Goal: Transaction & Acquisition: Obtain resource

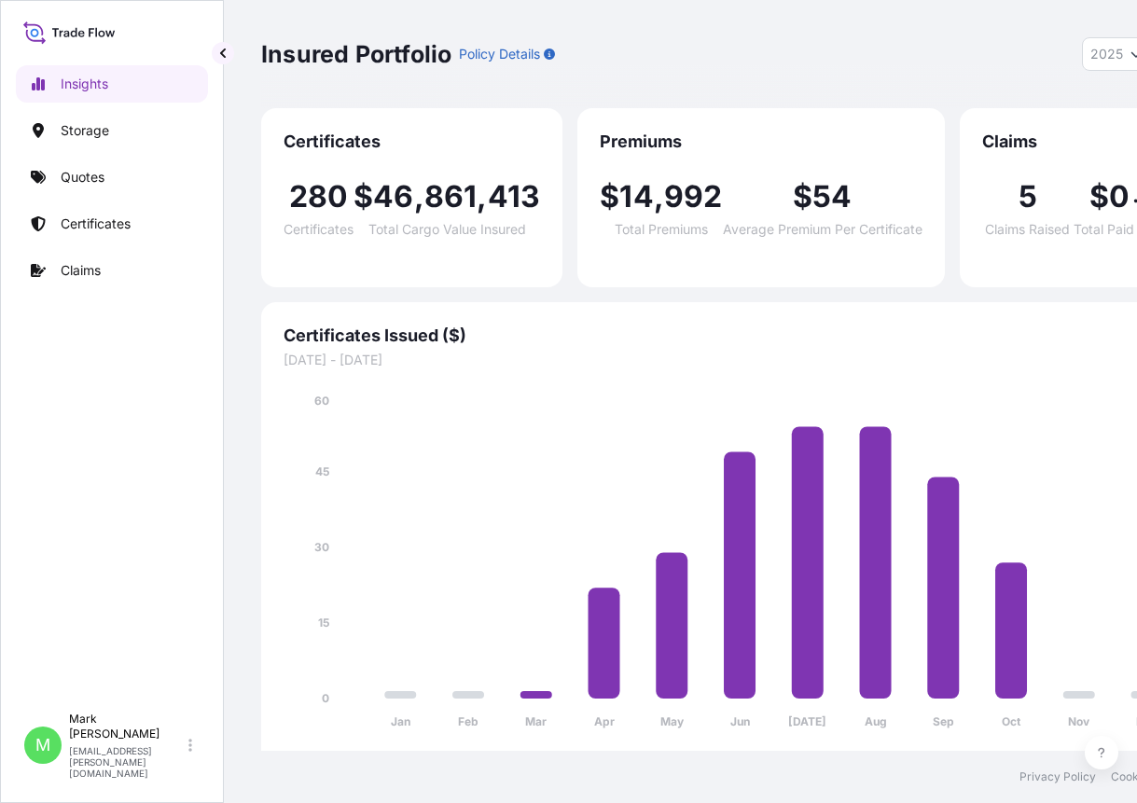
select select "2025"
click at [113, 179] on link "Quotes" at bounding box center [112, 177] width 192 height 37
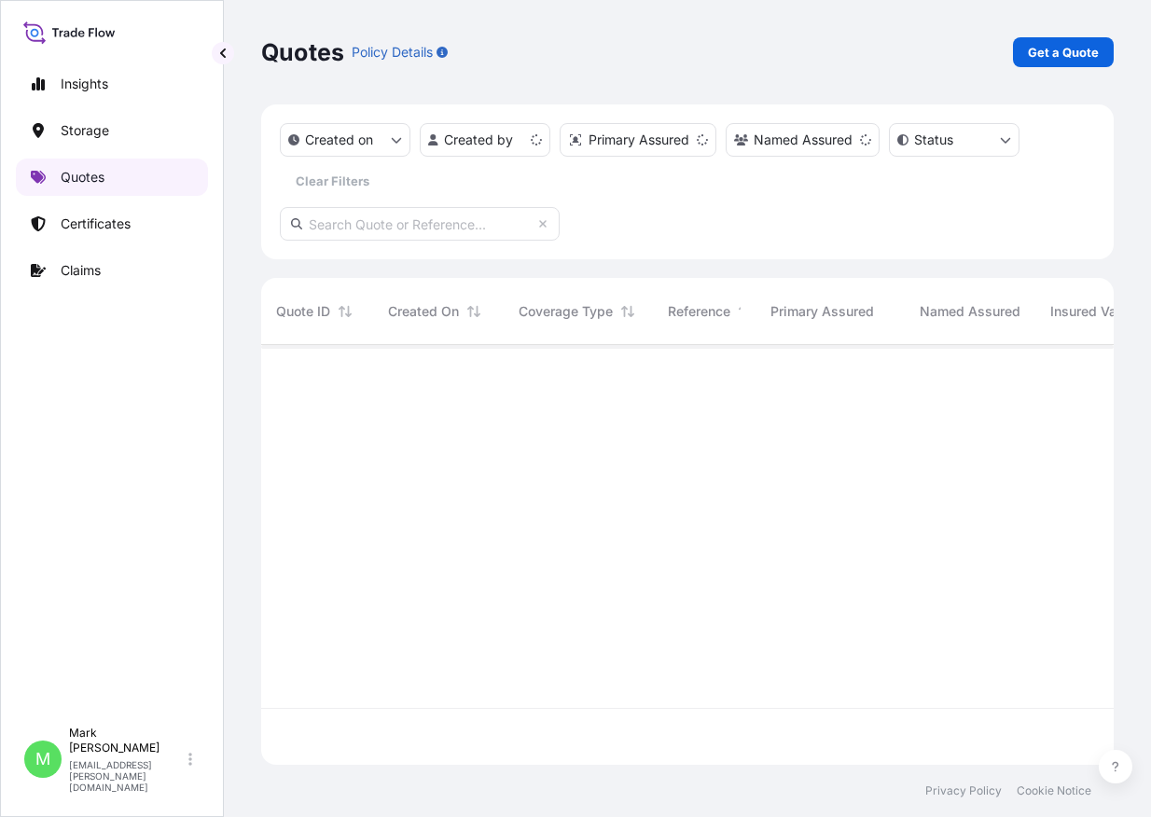
scroll to position [416, 838]
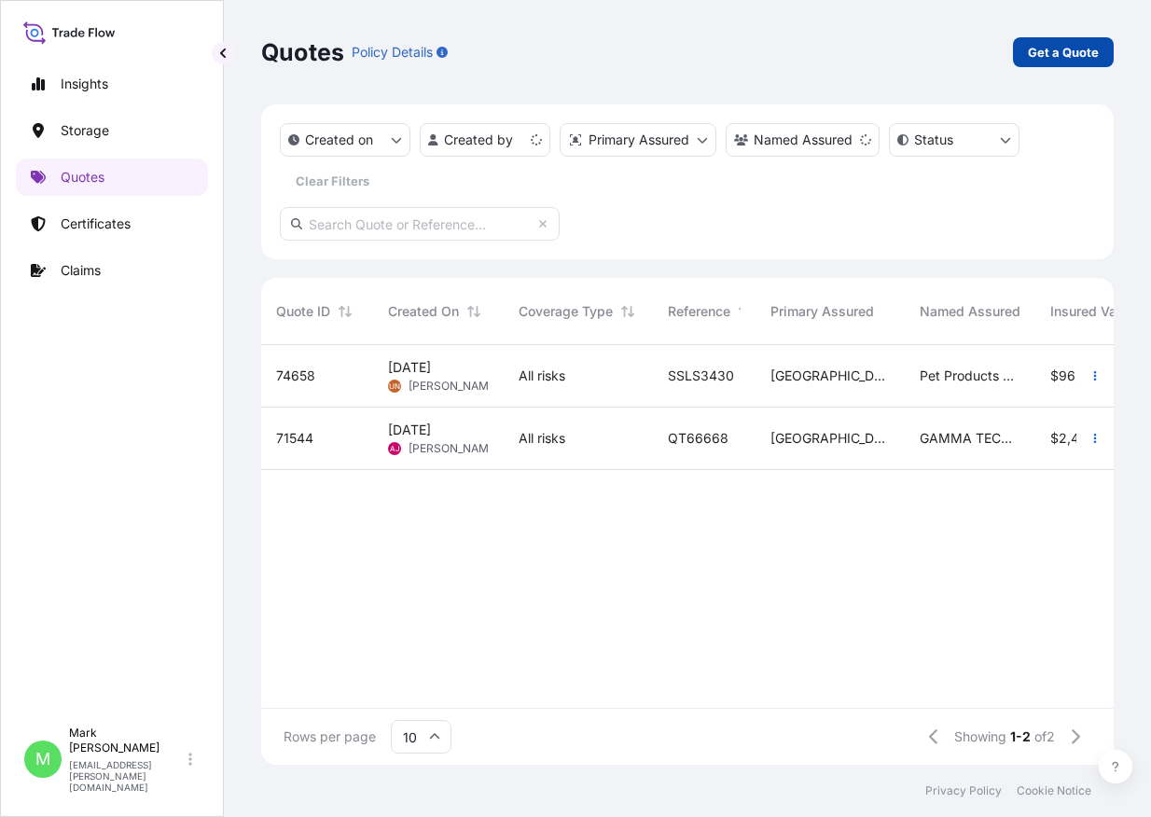
click at [1046, 54] on p "Get a Quote" at bounding box center [1063, 52] width 71 height 19
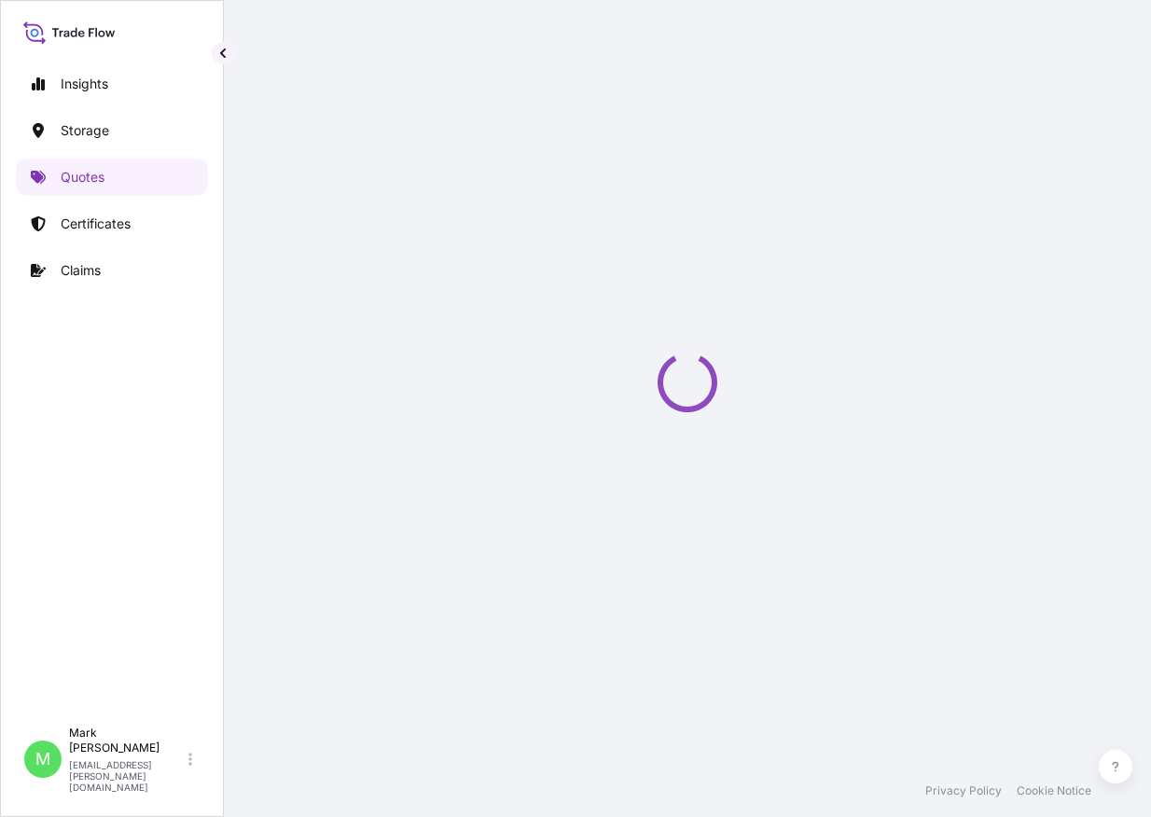
select select "Water"
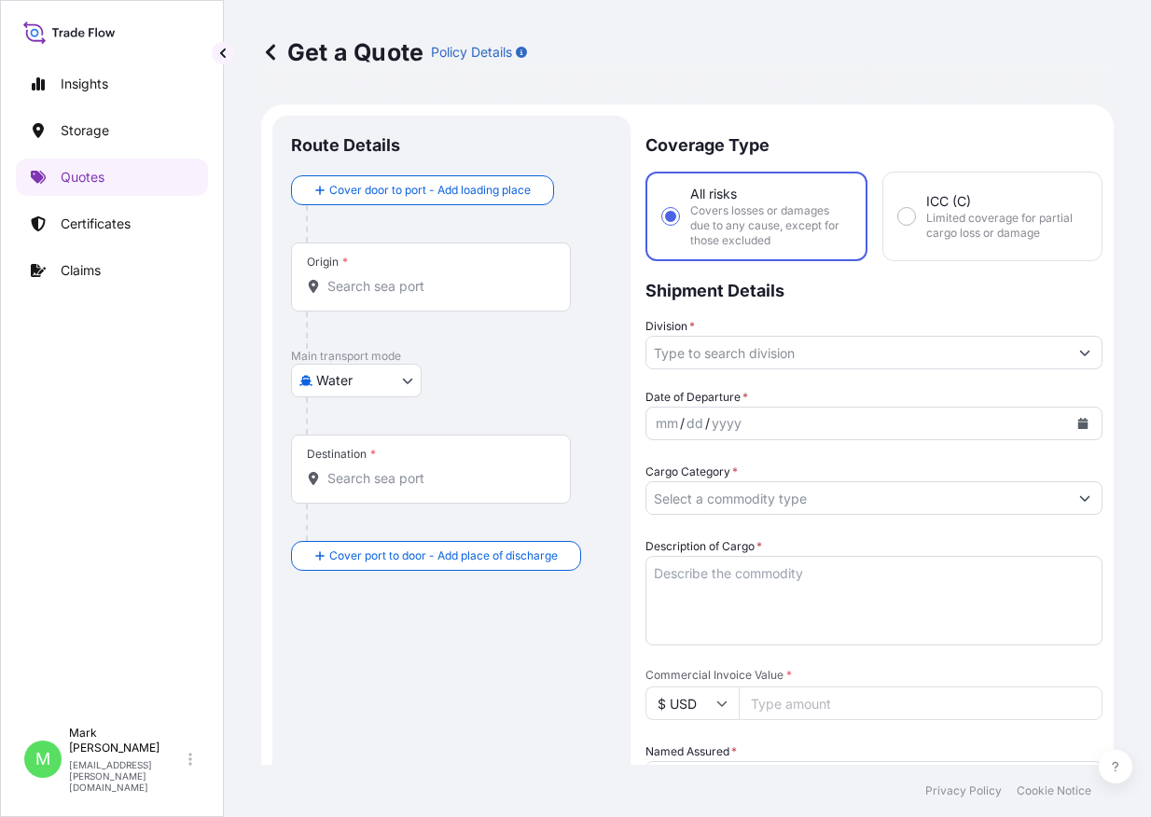
scroll to position [30, 0]
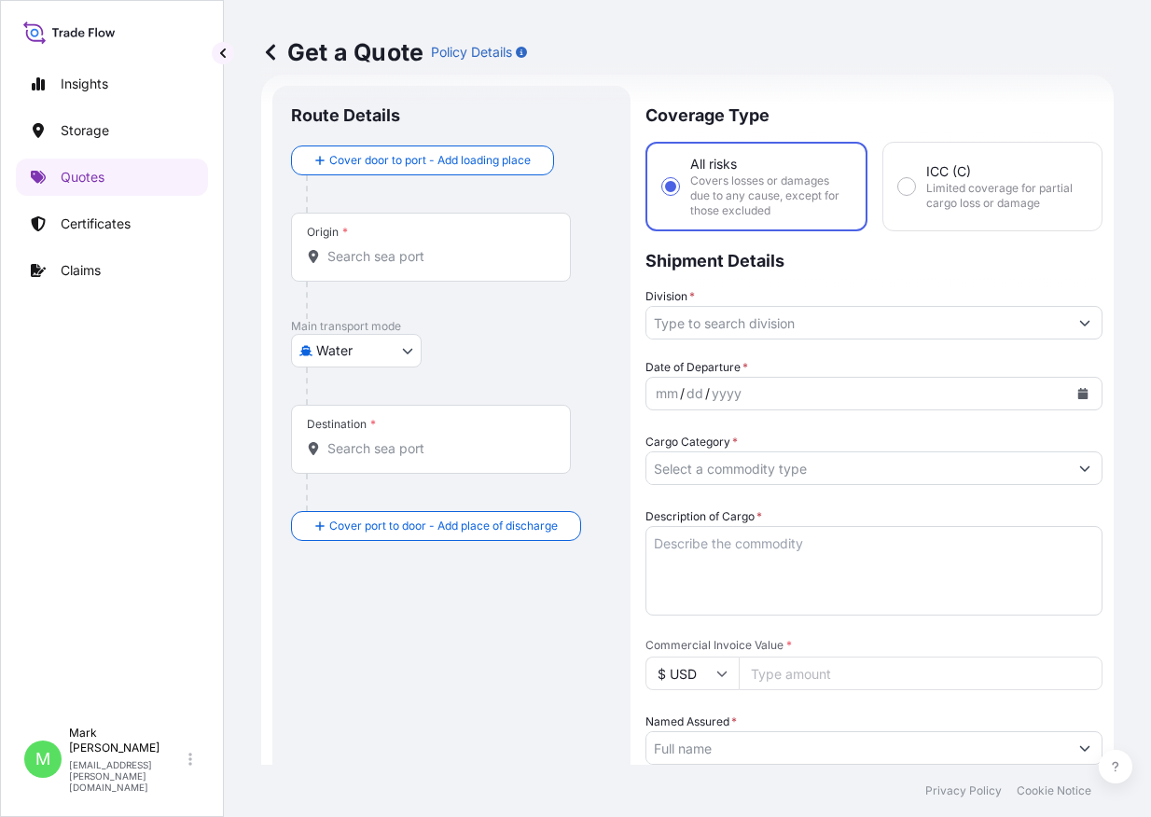
click at [399, 250] on input "Origin *" at bounding box center [437, 256] width 220 height 19
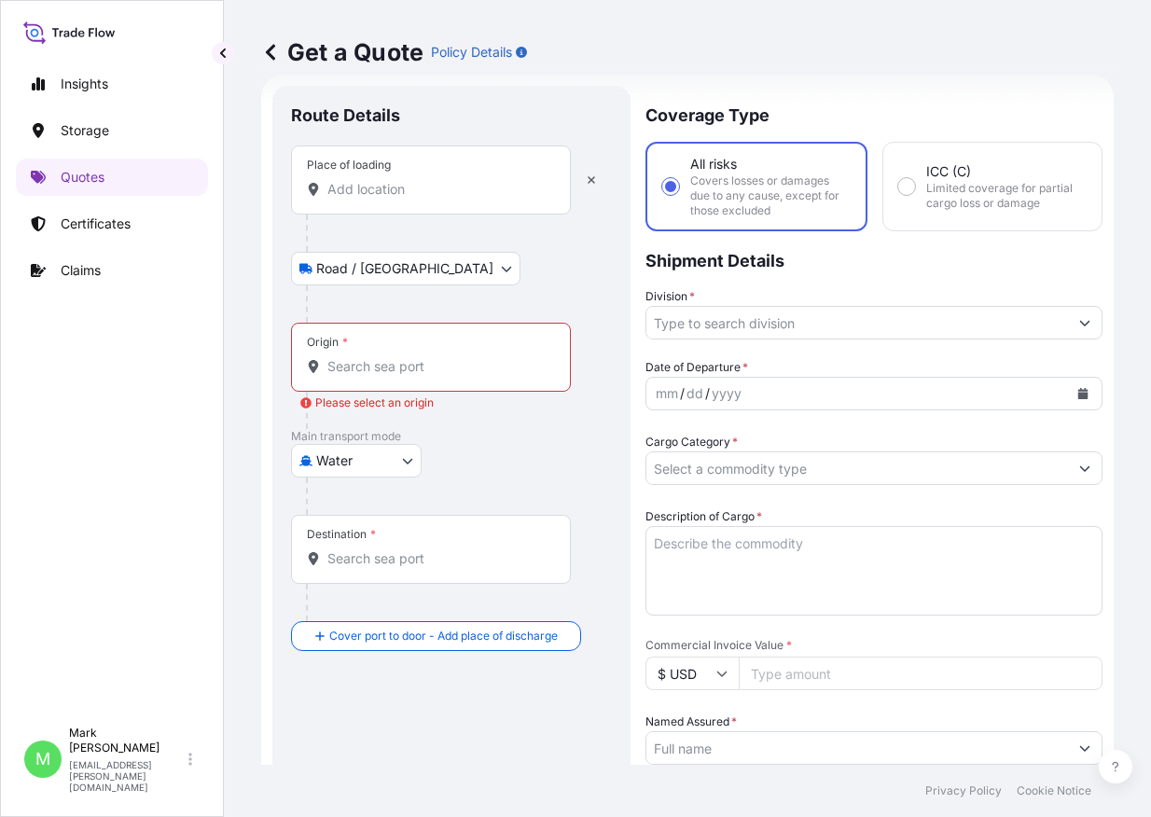
click at [373, 200] on div "Place of loading" at bounding box center [431, 179] width 280 height 69
click at [373, 199] on input "Place of loading" at bounding box center [437, 189] width 220 height 19
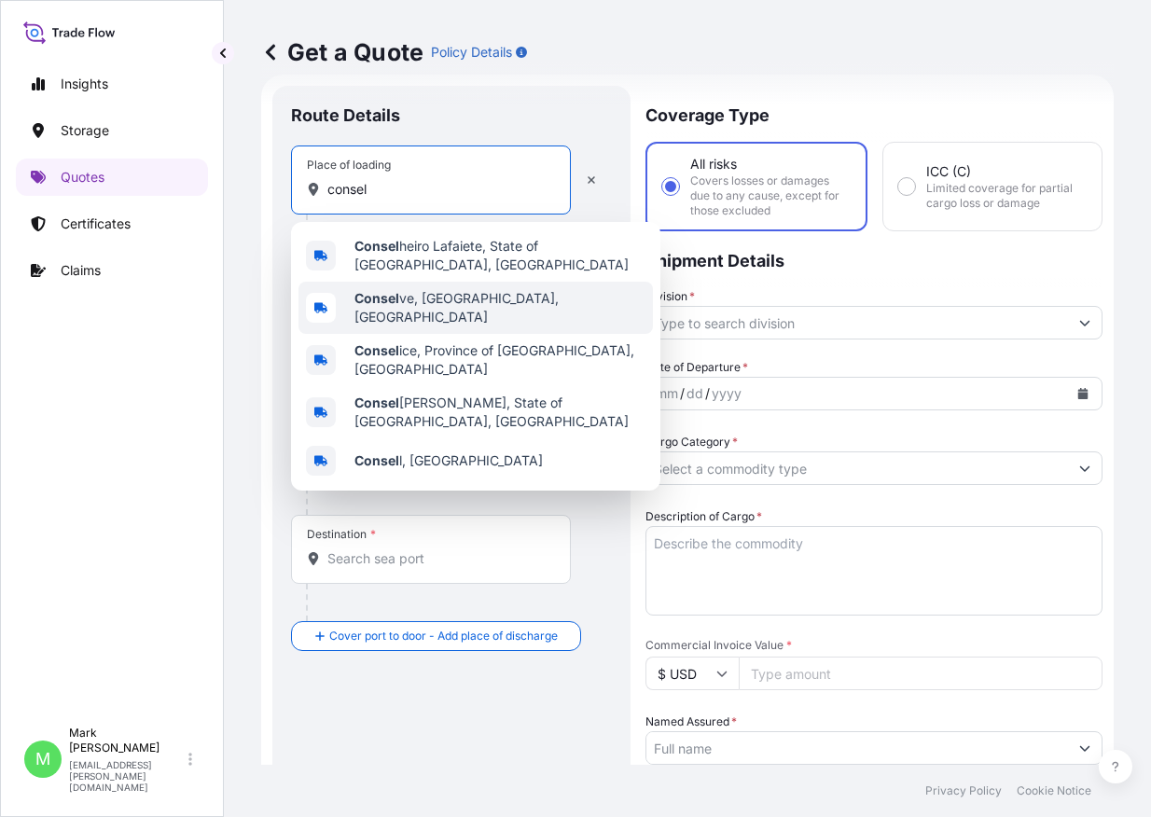
click at [475, 298] on span "Consel ve, [GEOGRAPHIC_DATA], [GEOGRAPHIC_DATA]" at bounding box center [499, 307] width 291 height 37
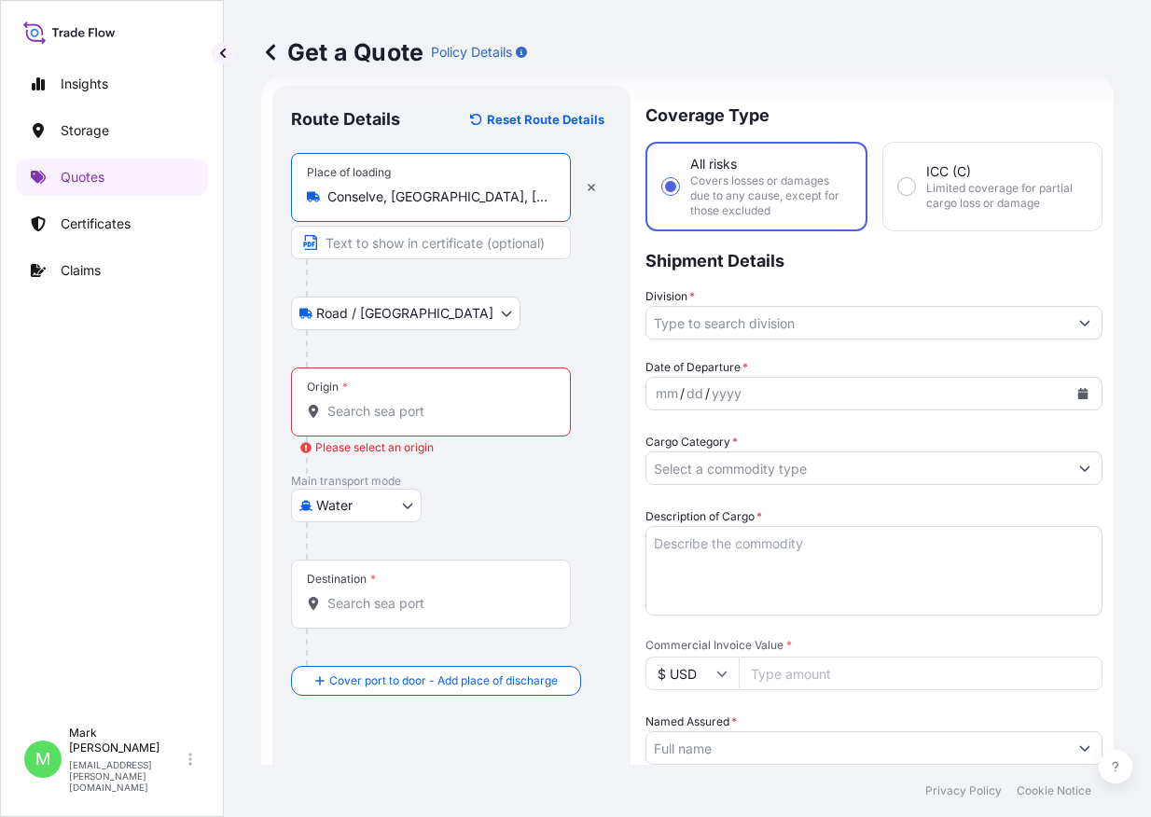
type input "Conselve, [GEOGRAPHIC_DATA], [GEOGRAPHIC_DATA]"
click at [417, 316] on body "Insights Storage Quotes Certificates Claims M [PERSON_NAME] [PERSON_NAME][EMAIL…" at bounding box center [575, 408] width 1151 height 817
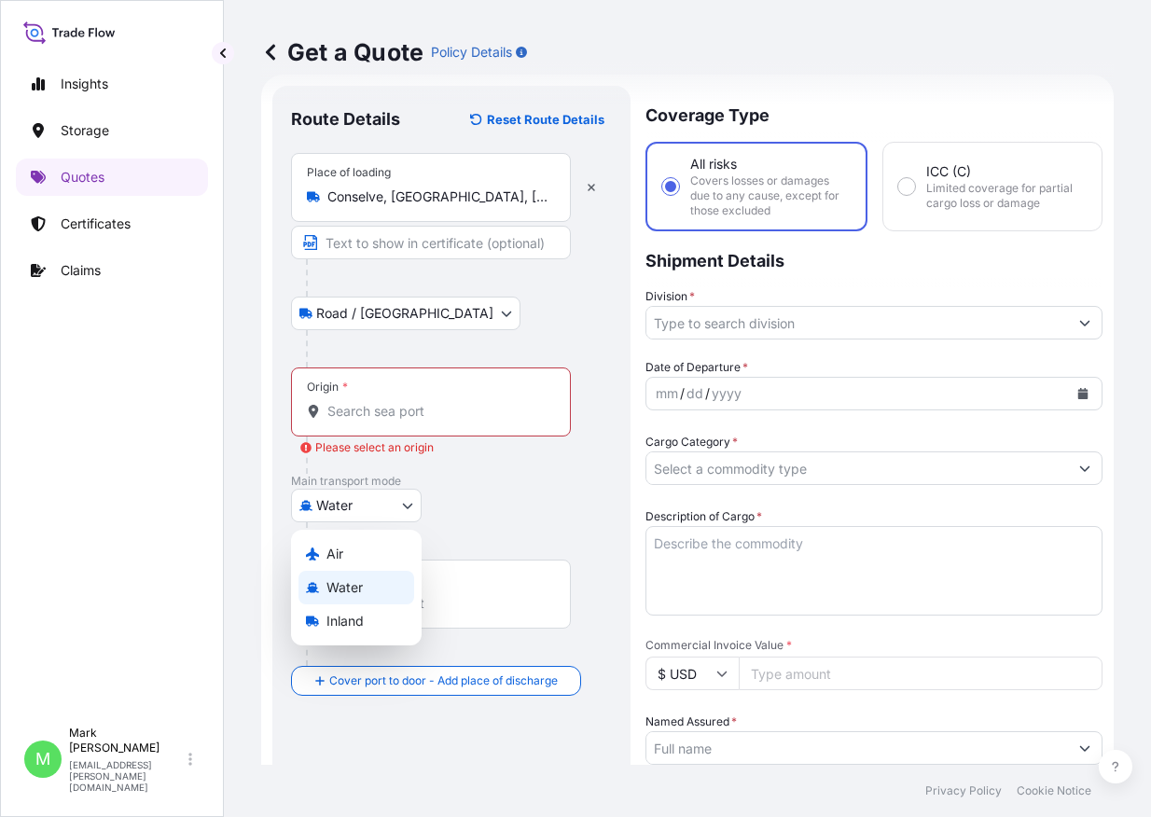
click at [380, 507] on body "Insights Storage Quotes Certificates Claims M [PERSON_NAME] [PERSON_NAME][EMAIL…" at bounding box center [575, 408] width 1151 height 817
click at [374, 554] on div "Air" at bounding box center [356, 554] width 116 height 34
select select "Air"
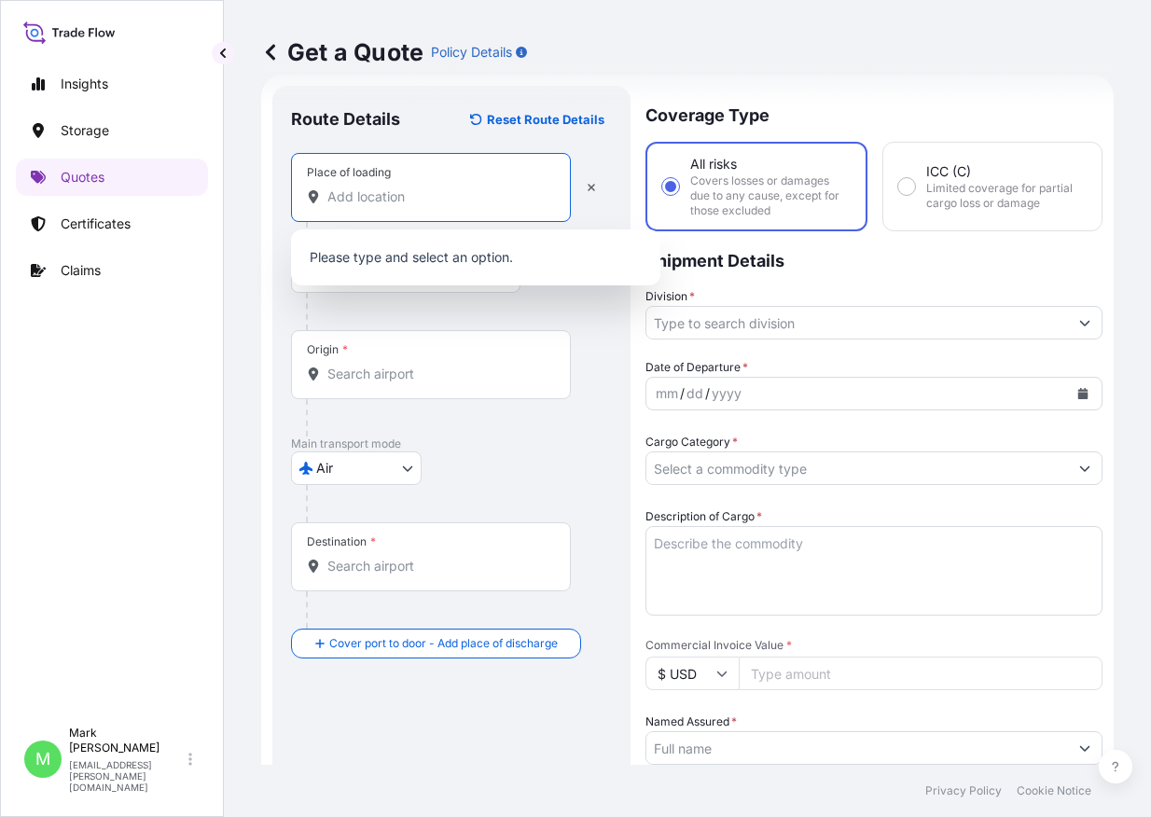
click at [415, 200] on input "Place of loading" at bounding box center [437, 196] width 220 height 19
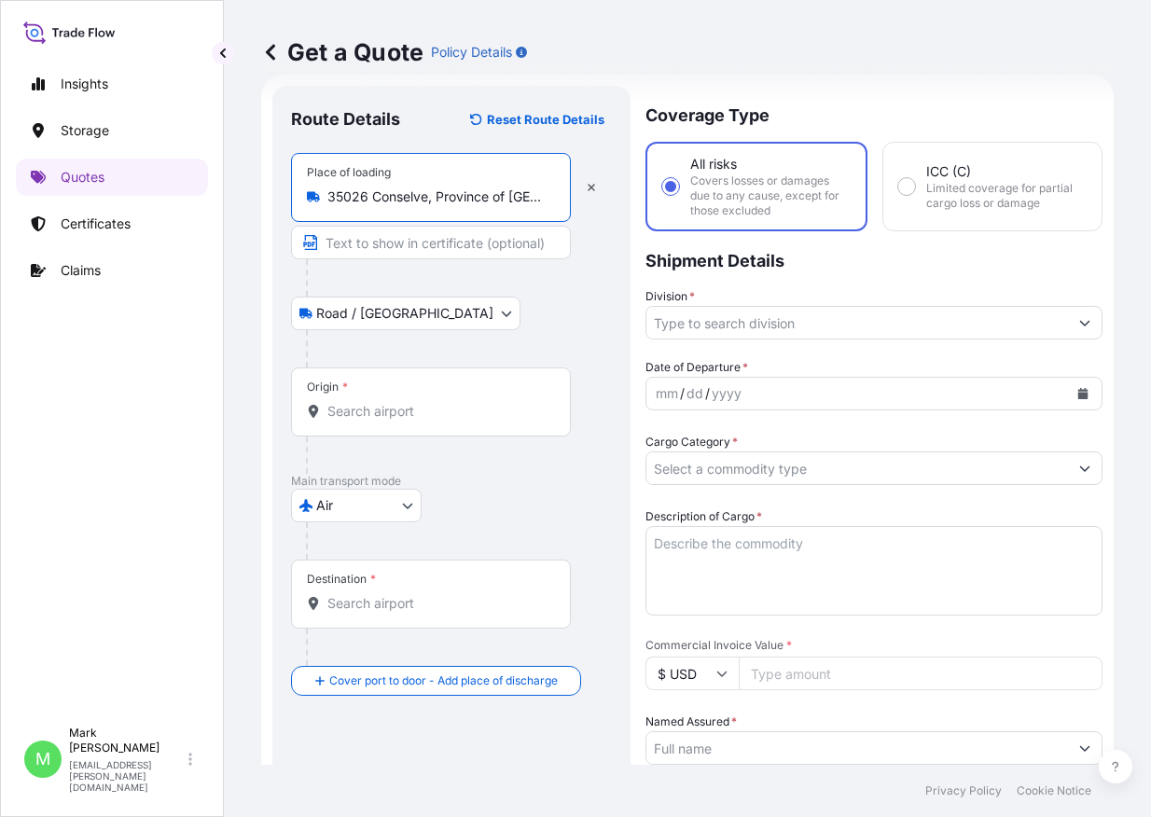
type input "35026 Conselve, Province of [GEOGRAPHIC_DATA], [GEOGRAPHIC_DATA]"
click at [403, 389] on div "Origin *" at bounding box center [431, 401] width 280 height 69
click at [403, 402] on input "Origin *" at bounding box center [437, 411] width 220 height 19
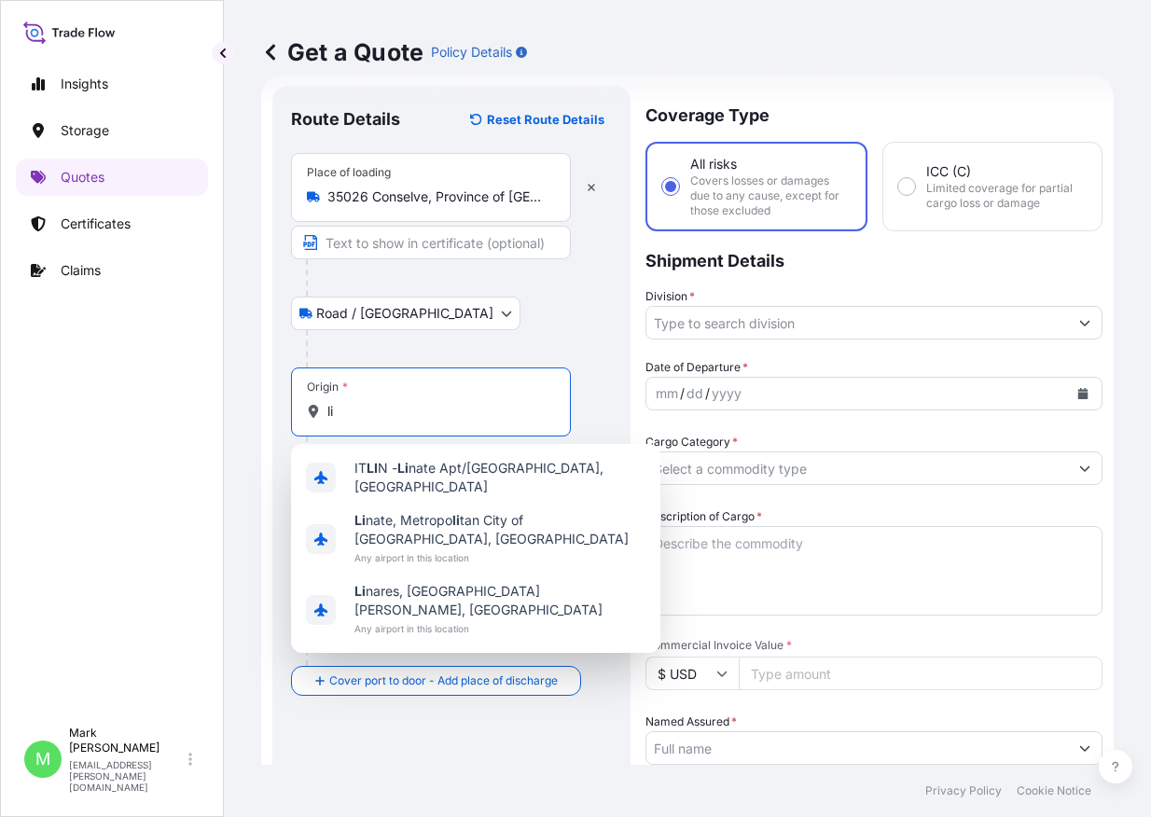
type input "l"
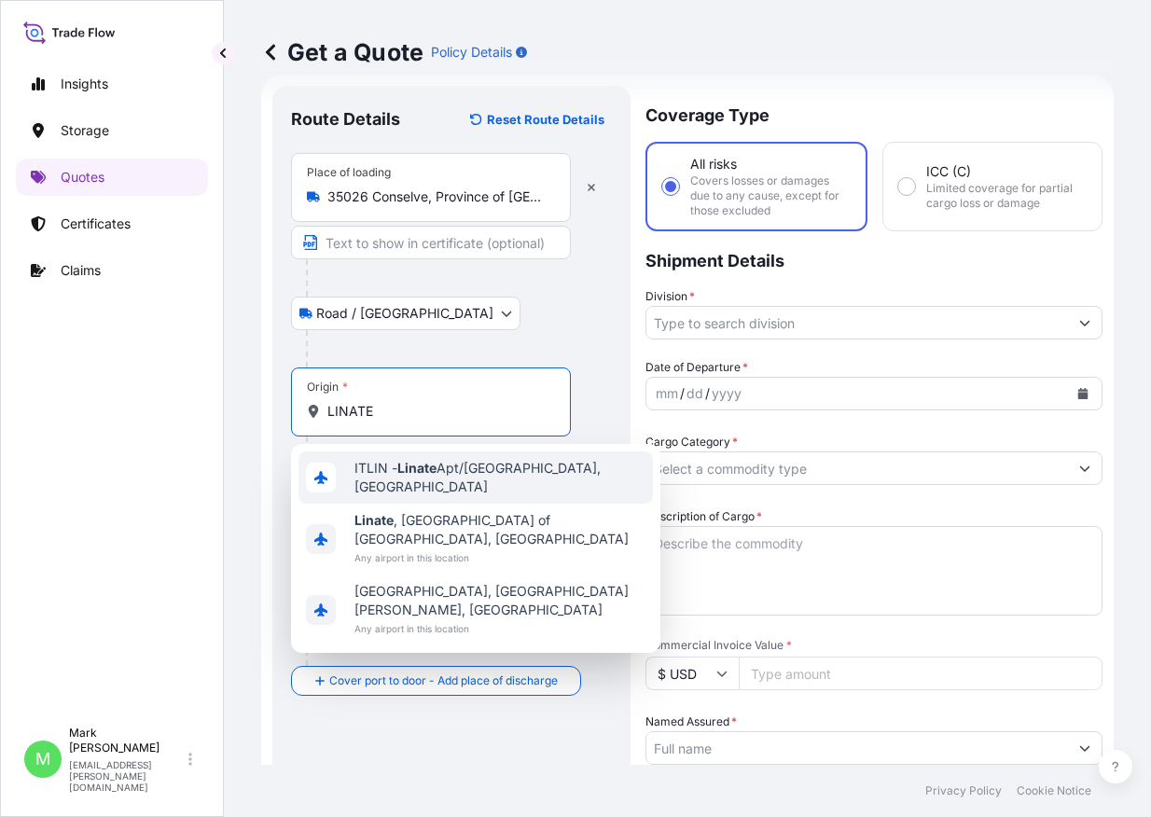
click at [543, 466] on span "ITLIN - Linate Apt/[GEOGRAPHIC_DATA], [GEOGRAPHIC_DATA]" at bounding box center [499, 477] width 291 height 37
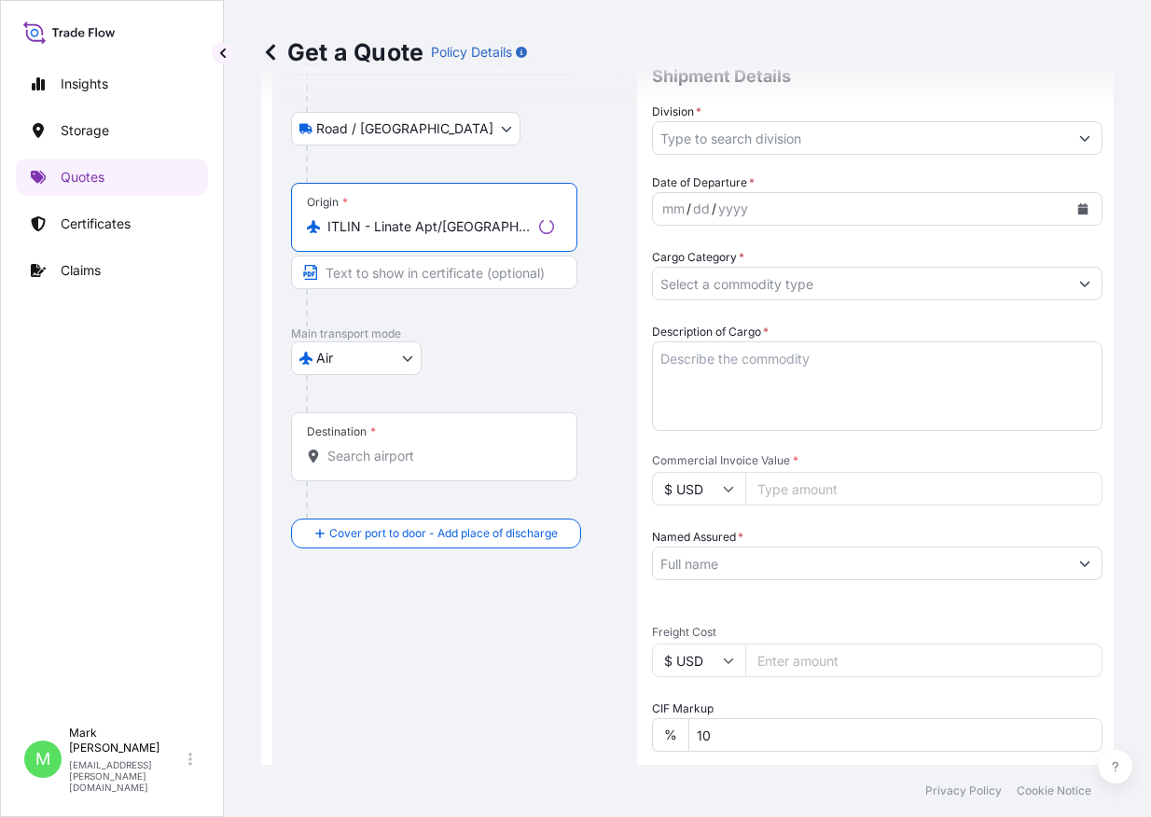
scroll to position [216, 0]
type input "ITLIN - Linate Apt/[GEOGRAPHIC_DATA], [GEOGRAPHIC_DATA]"
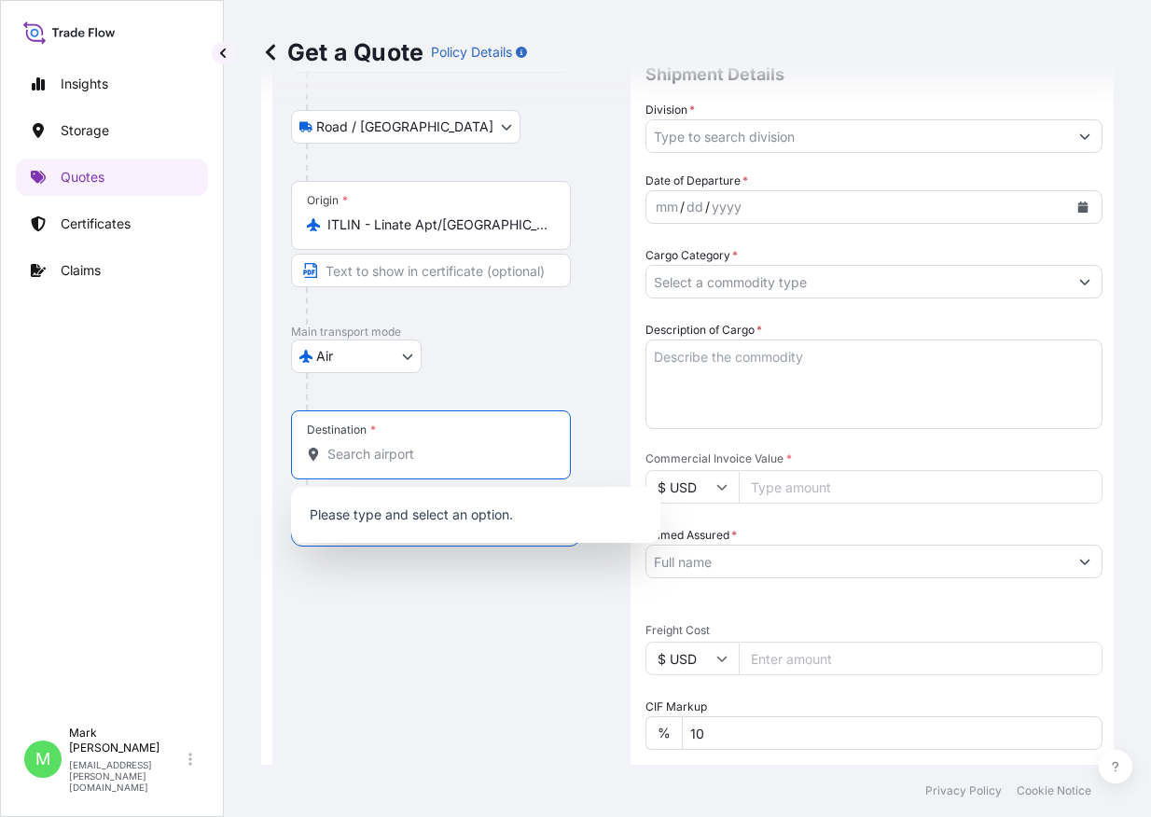
click at [407, 459] on input "Destination *" at bounding box center [437, 454] width 220 height 19
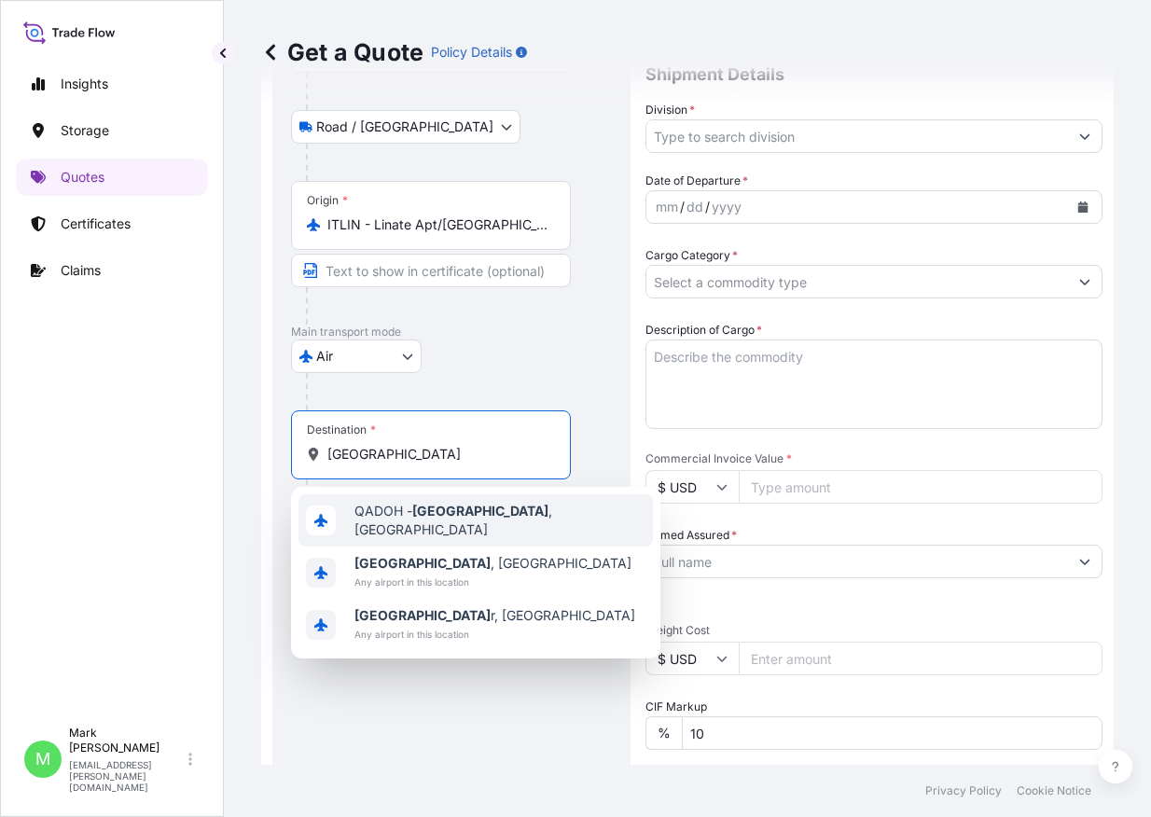
click at [464, 509] on span "QADOH - [GEOGRAPHIC_DATA] , [GEOGRAPHIC_DATA]" at bounding box center [499, 520] width 291 height 37
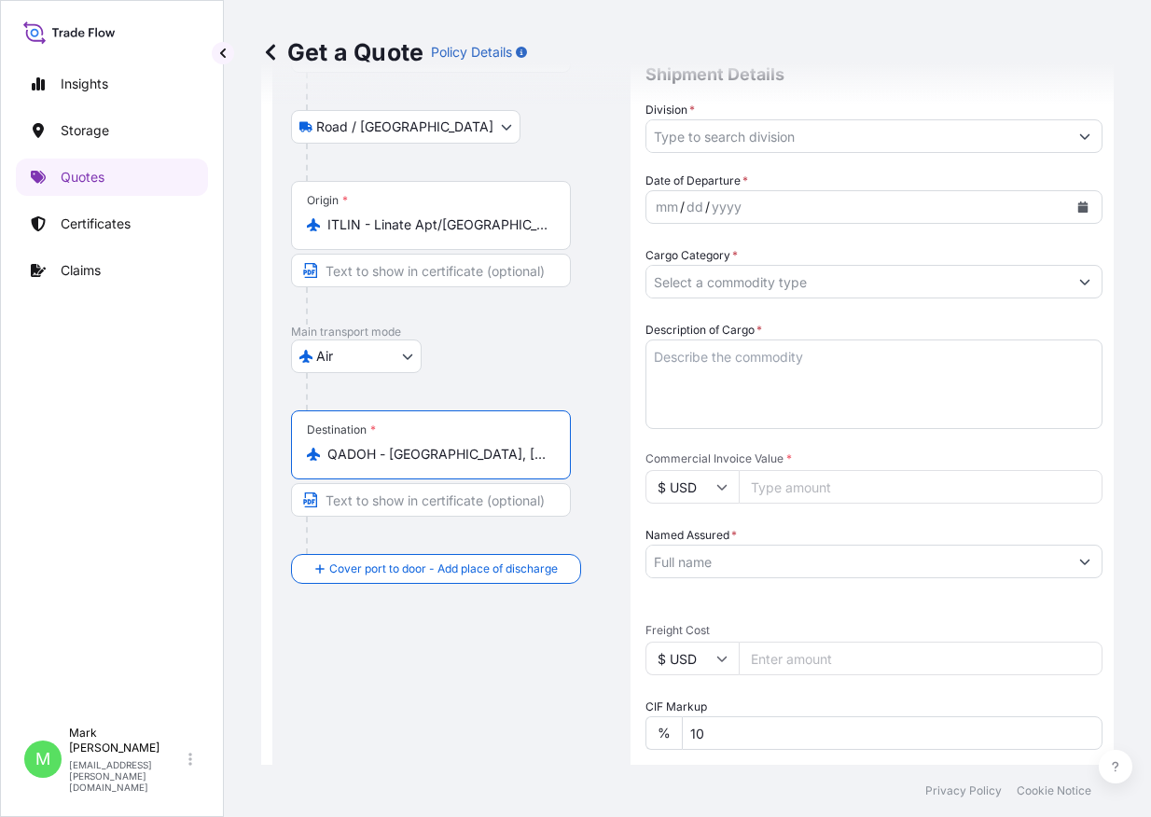
type input "QADOH - [GEOGRAPHIC_DATA], [GEOGRAPHIC_DATA]"
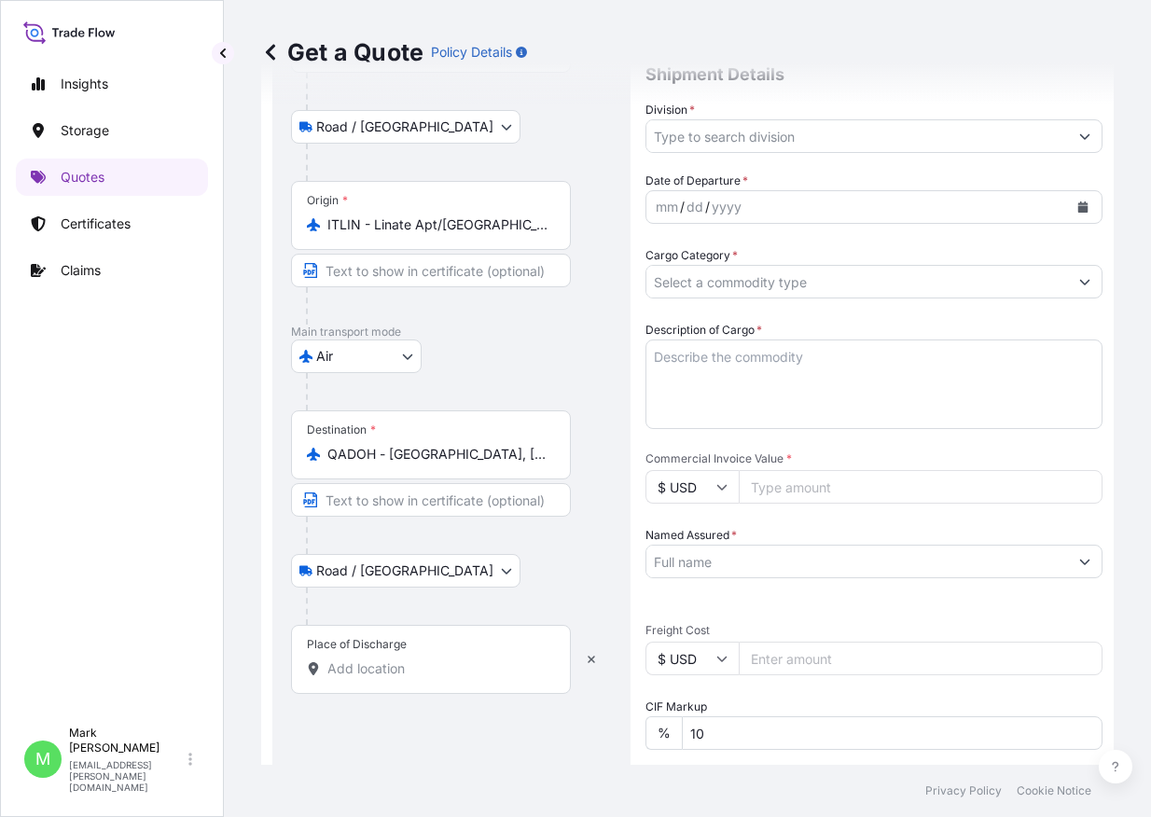
click at [373, 649] on div "Place of Discharge" at bounding box center [357, 644] width 100 height 15
click at [373, 659] on input "Place of Discharge" at bounding box center [437, 668] width 220 height 19
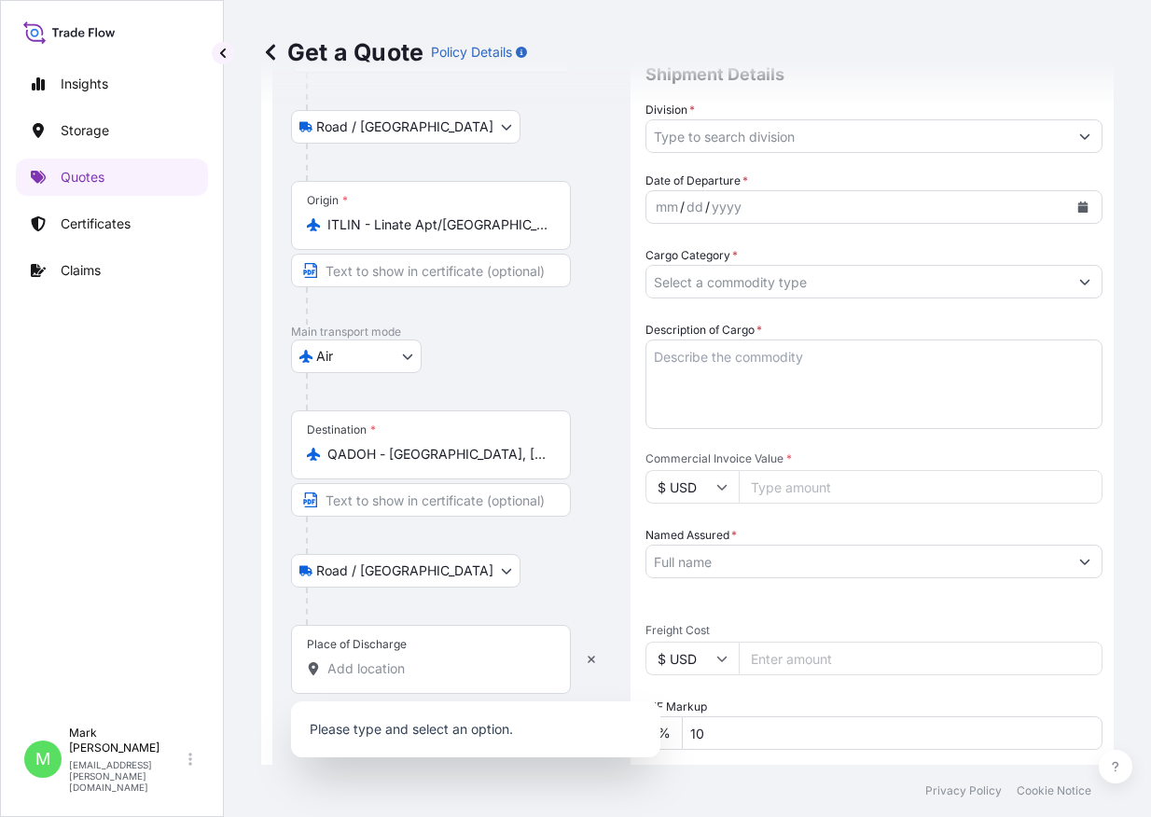
click at [523, 579] on div "Road / [GEOGRAPHIC_DATA] / Inland" at bounding box center [451, 571] width 321 height 34
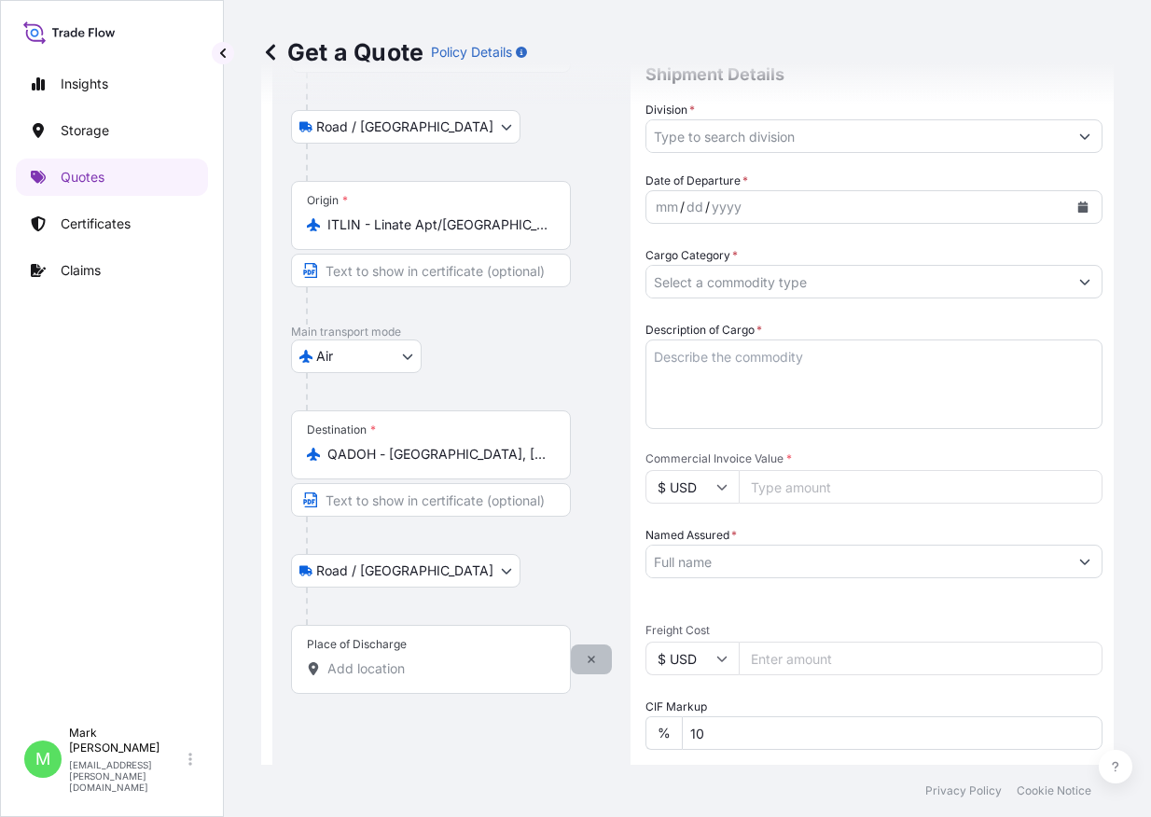
click at [591, 662] on icon "button" at bounding box center [591, 659] width 11 height 11
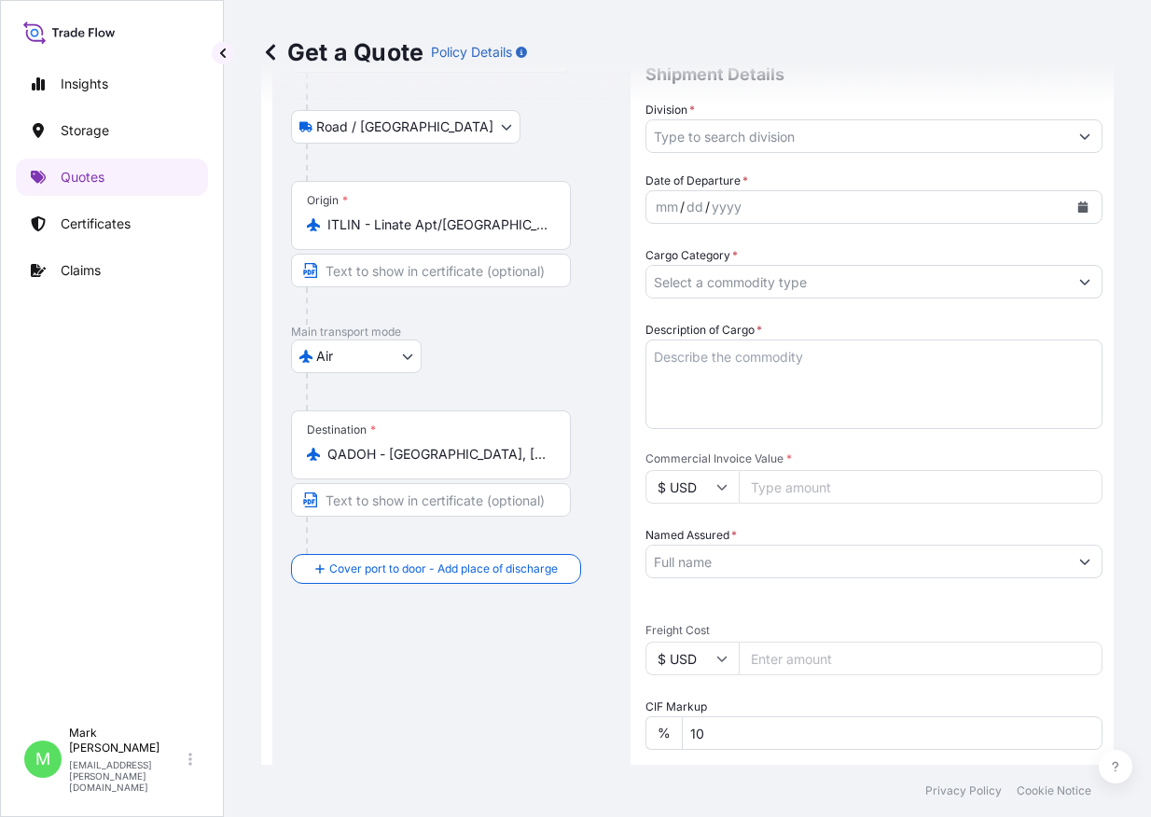
scroll to position [0, 0]
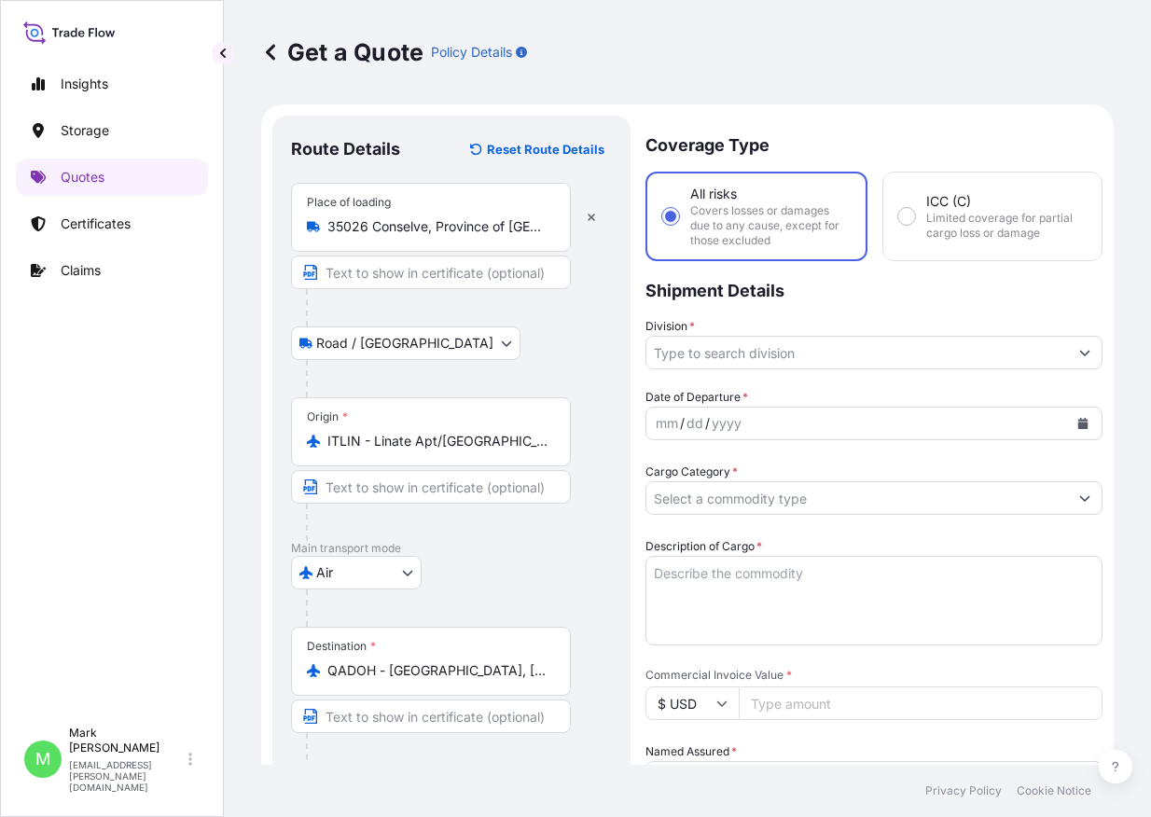
click at [689, 353] on input "Division *" at bounding box center [857, 353] width 422 height 34
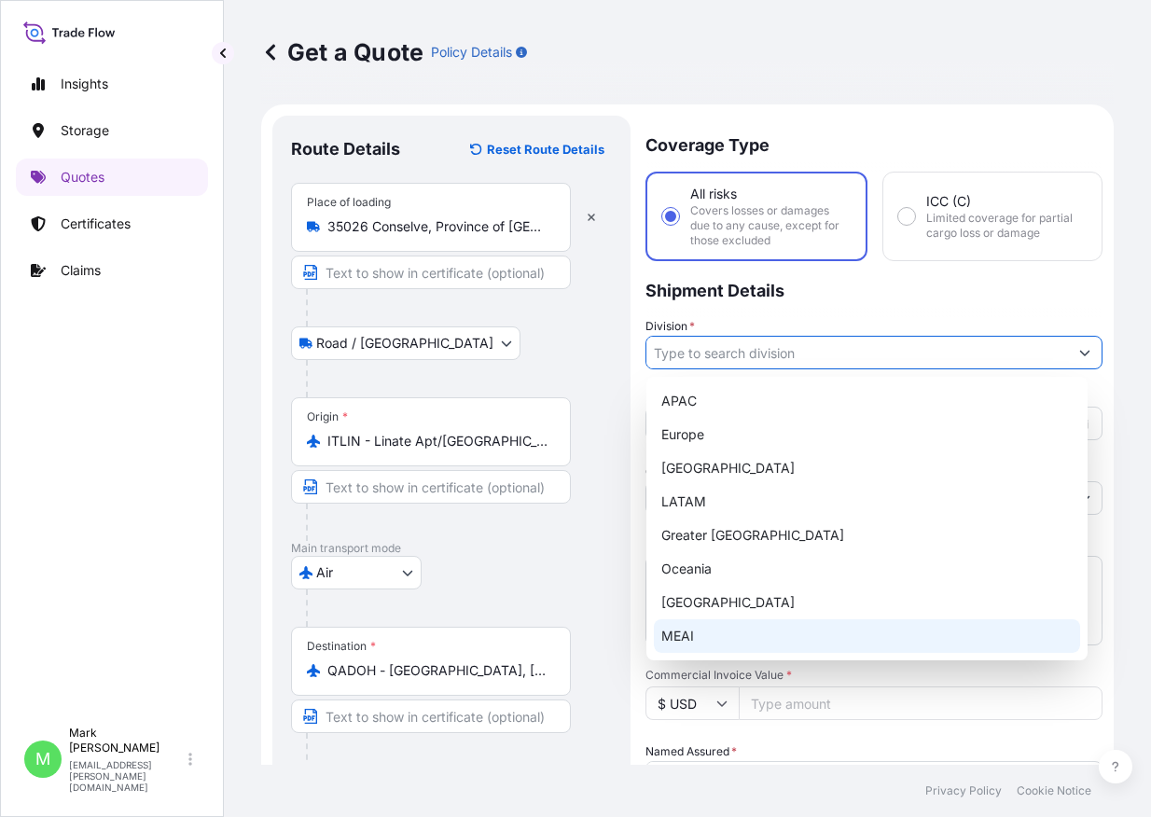
click at [696, 622] on div "MEAI" at bounding box center [867, 636] width 426 height 34
type input "MEAI"
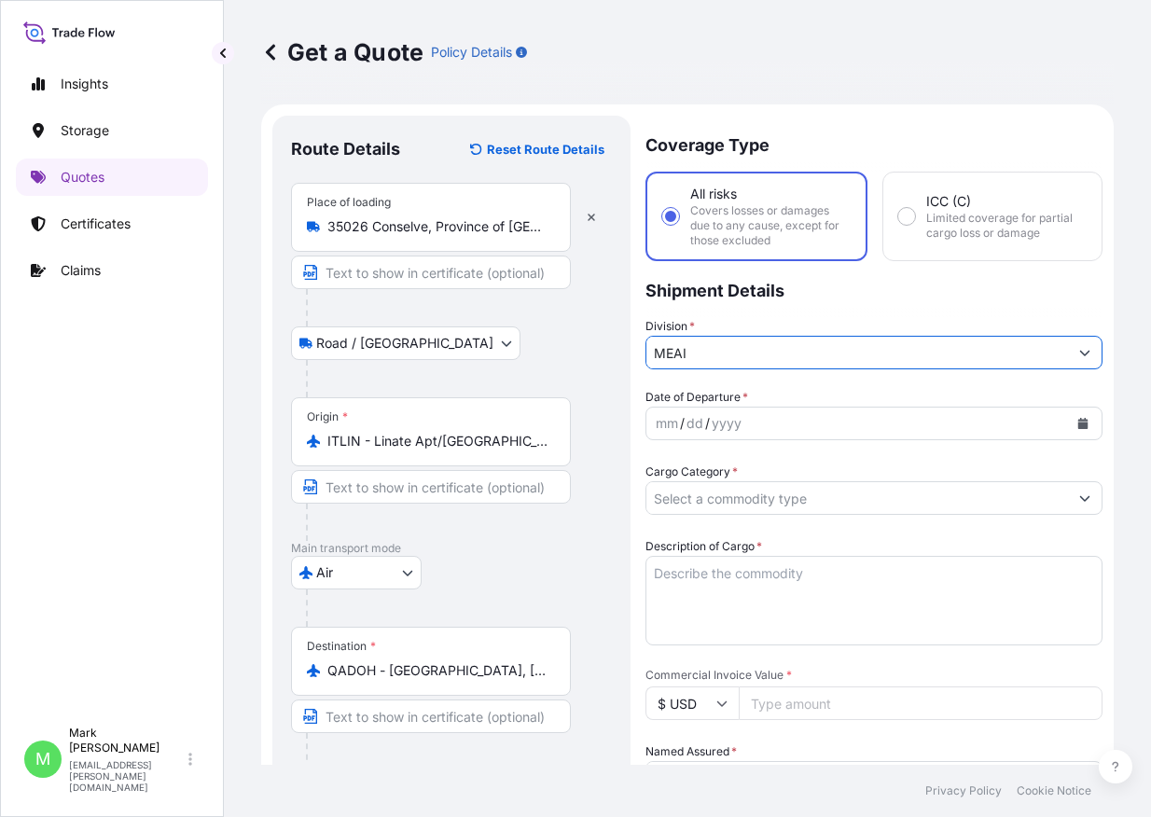
click at [756, 419] on div "mm / dd / yyyy" at bounding box center [857, 424] width 422 height 34
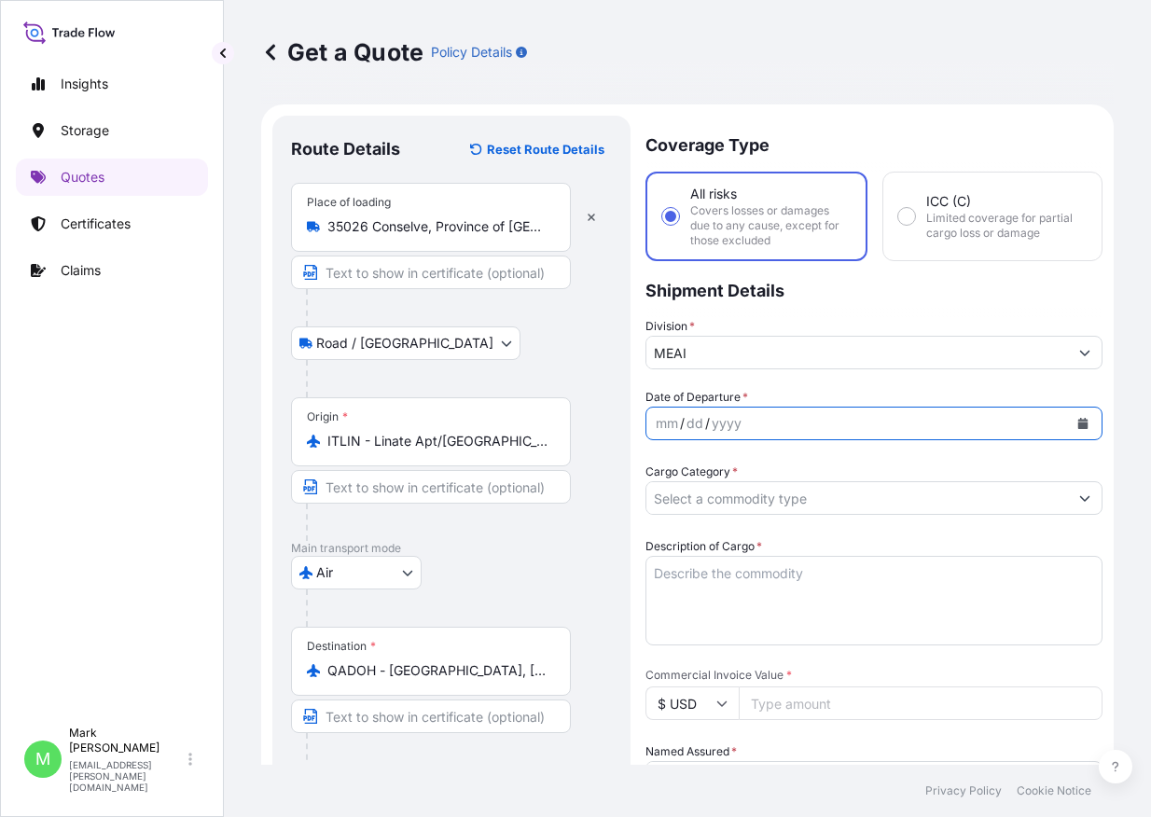
click at [1077, 422] on icon "Calendar" at bounding box center [1082, 423] width 11 height 11
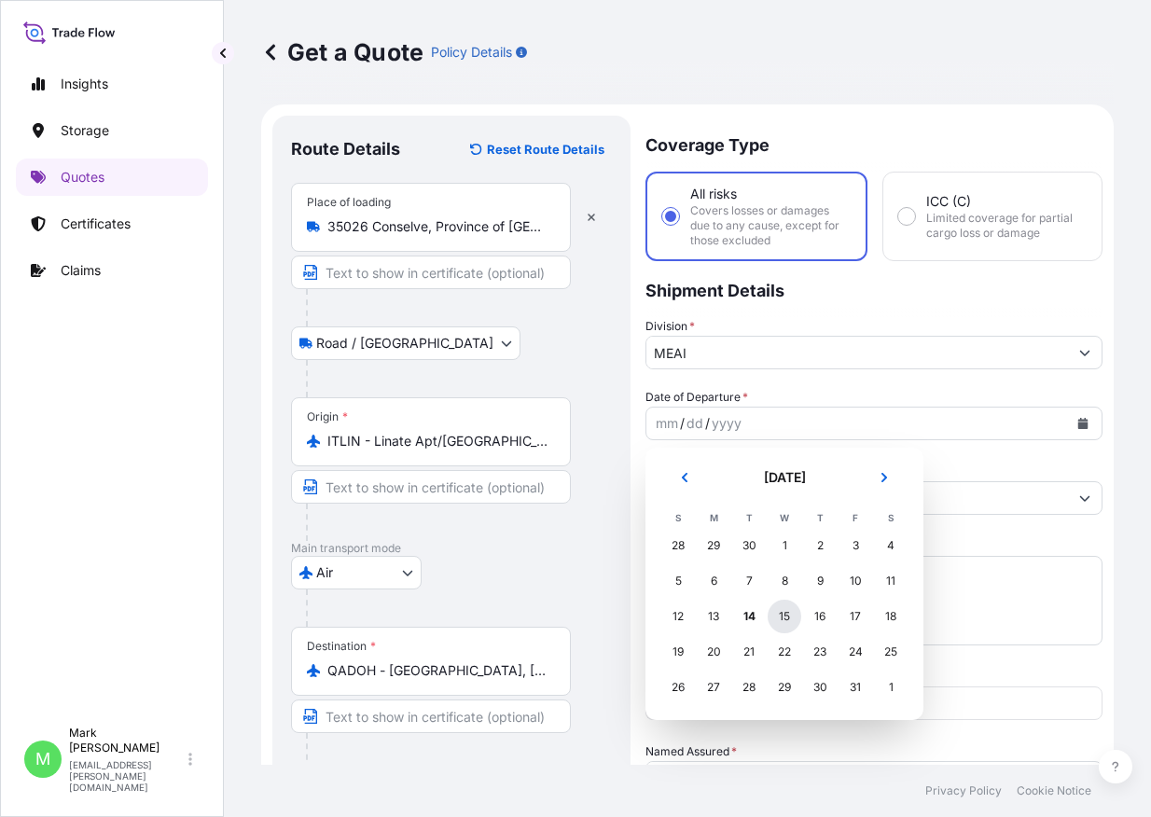
click at [788, 616] on div "15" at bounding box center [785, 617] width 34 height 34
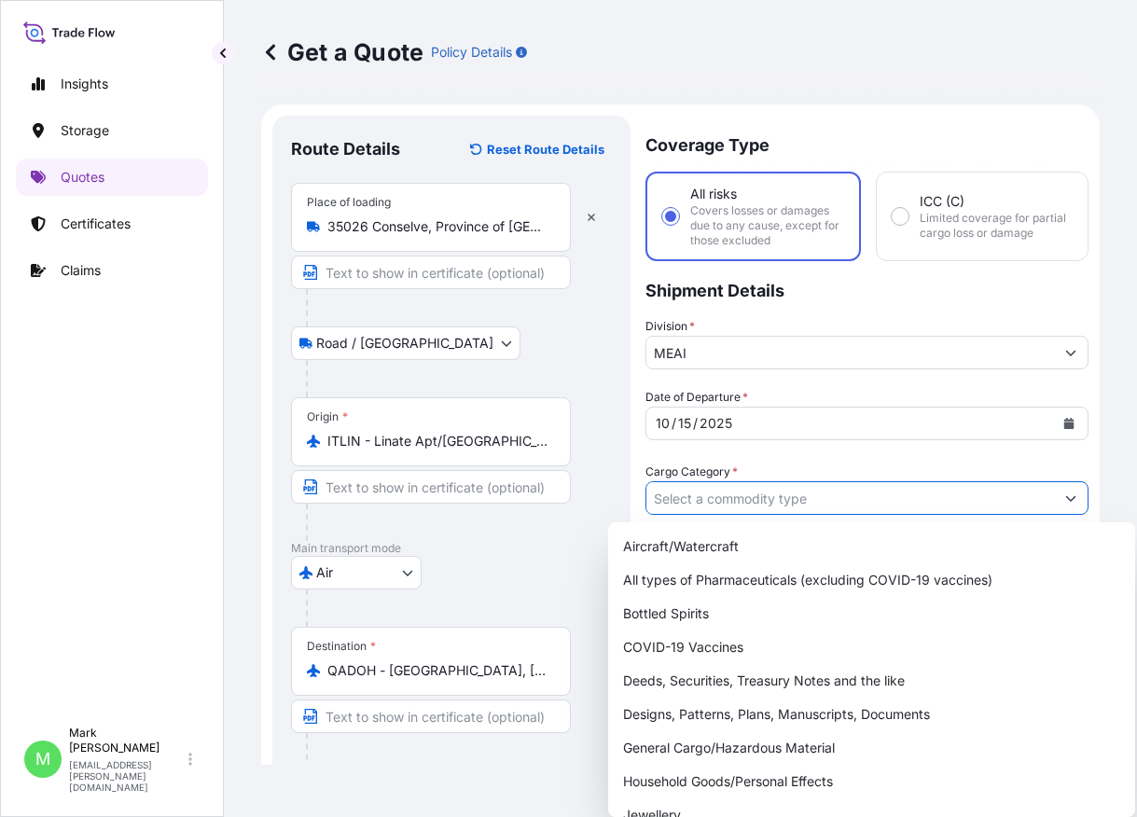
click at [835, 500] on input "Cargo Category *" at bounding box center [850, 498] width 408 height 34
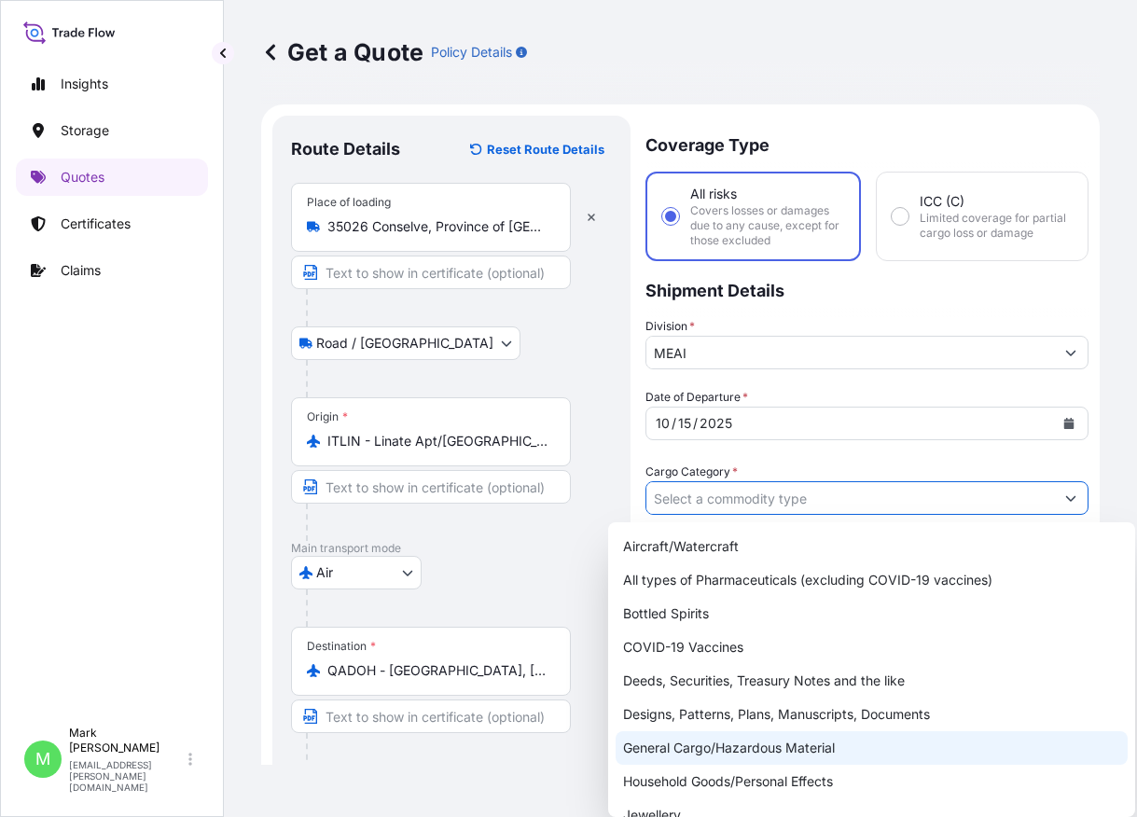
click at [711, 750] on div "General Cargo/Hazardous Material" at bounding box center [872, 748] width 512 height 34
type input "General Cargo/Hazardous Material"
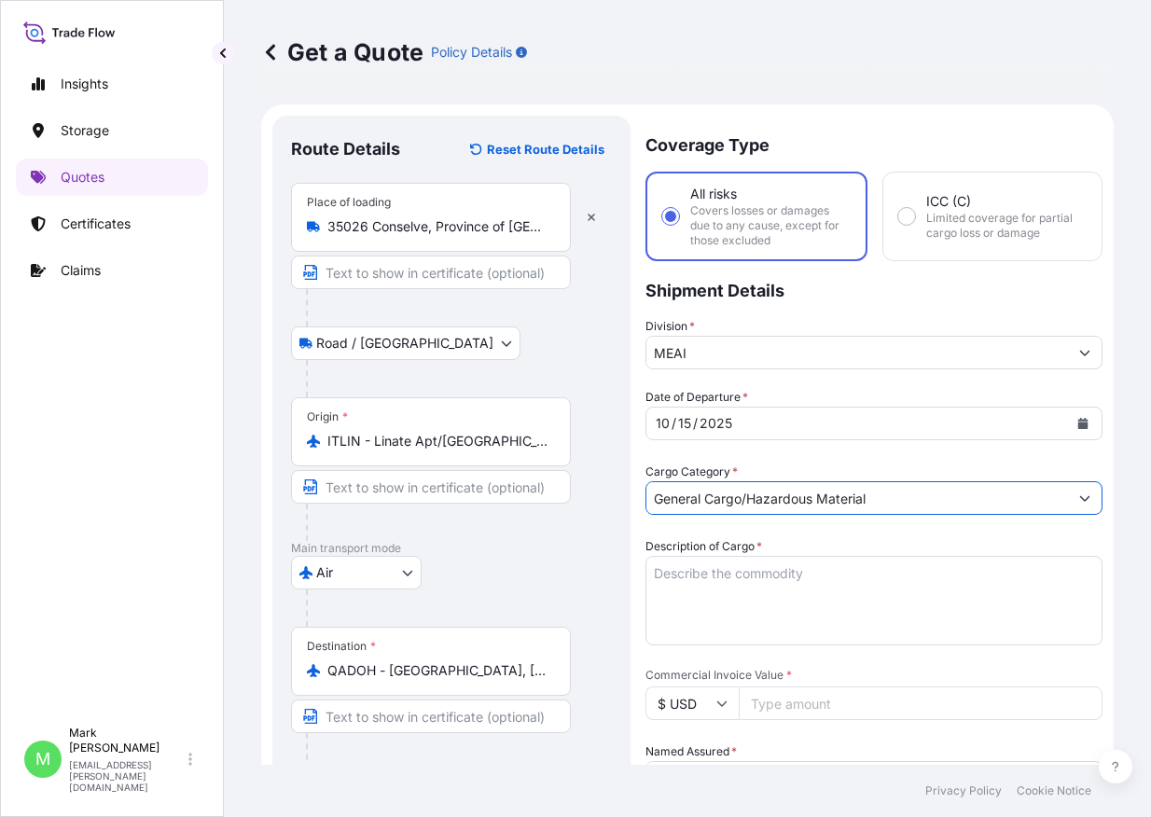
click at [822, 580] on textarea "Description of Cargo *" at bounding box center [873, 601] width 457 height 90
click at [159, 475] on div "Insights Storage Quotes Certificates Claims" at bounding box center [112, 382] width 192 height 669
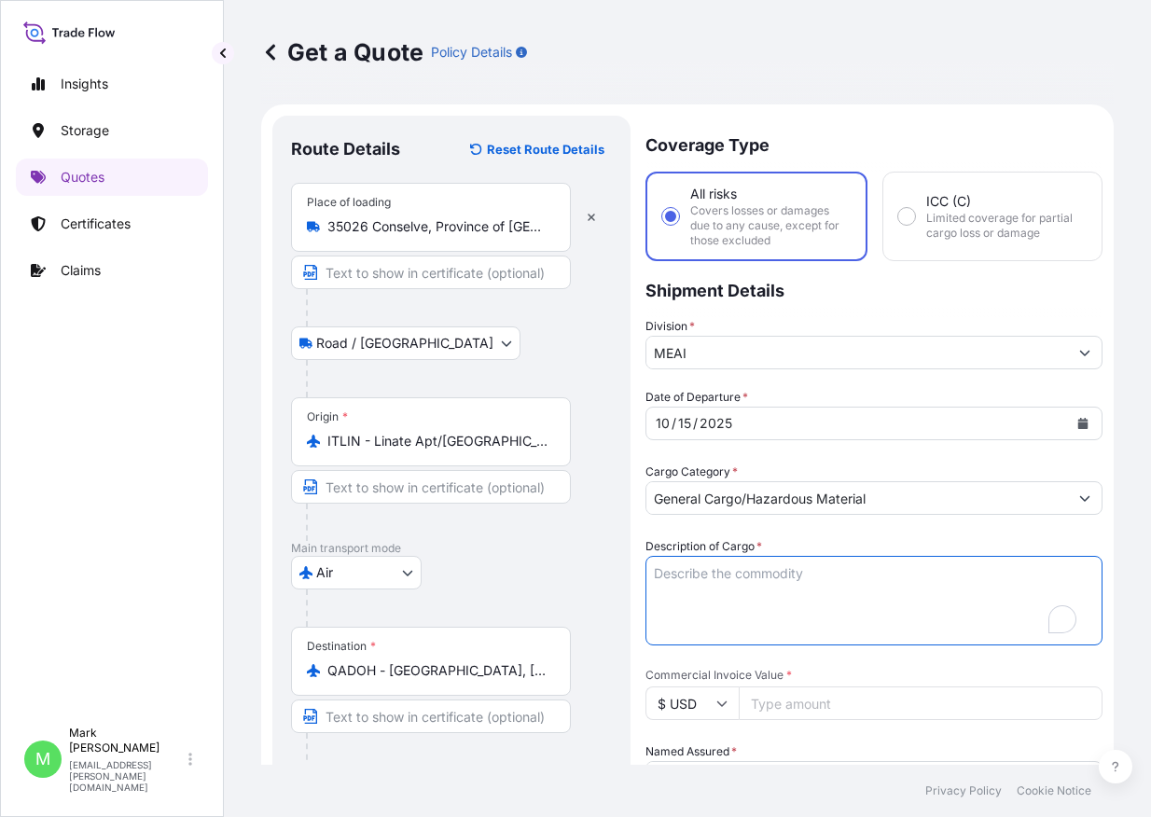
click at [709, 572] on textarea "Description of Cargo *" at bounding box center [873, 601] width 457 height 90
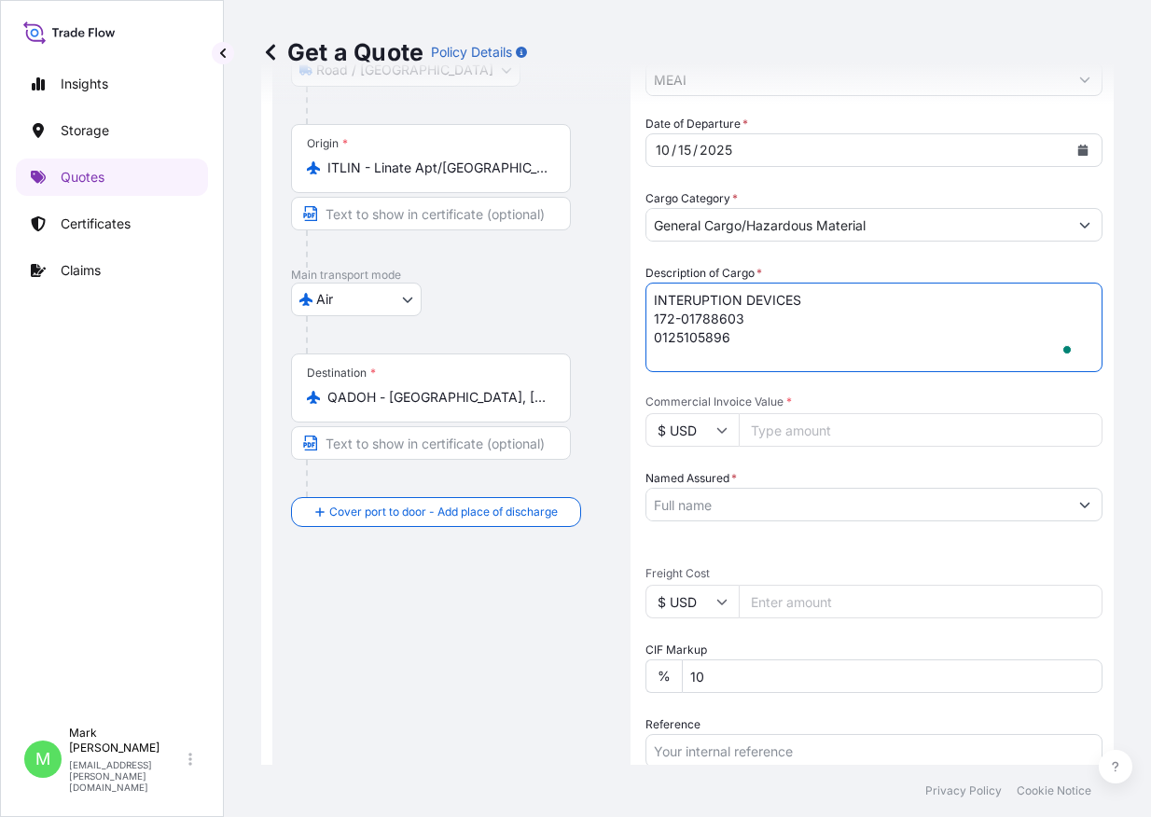
scroll to position [280, 0]
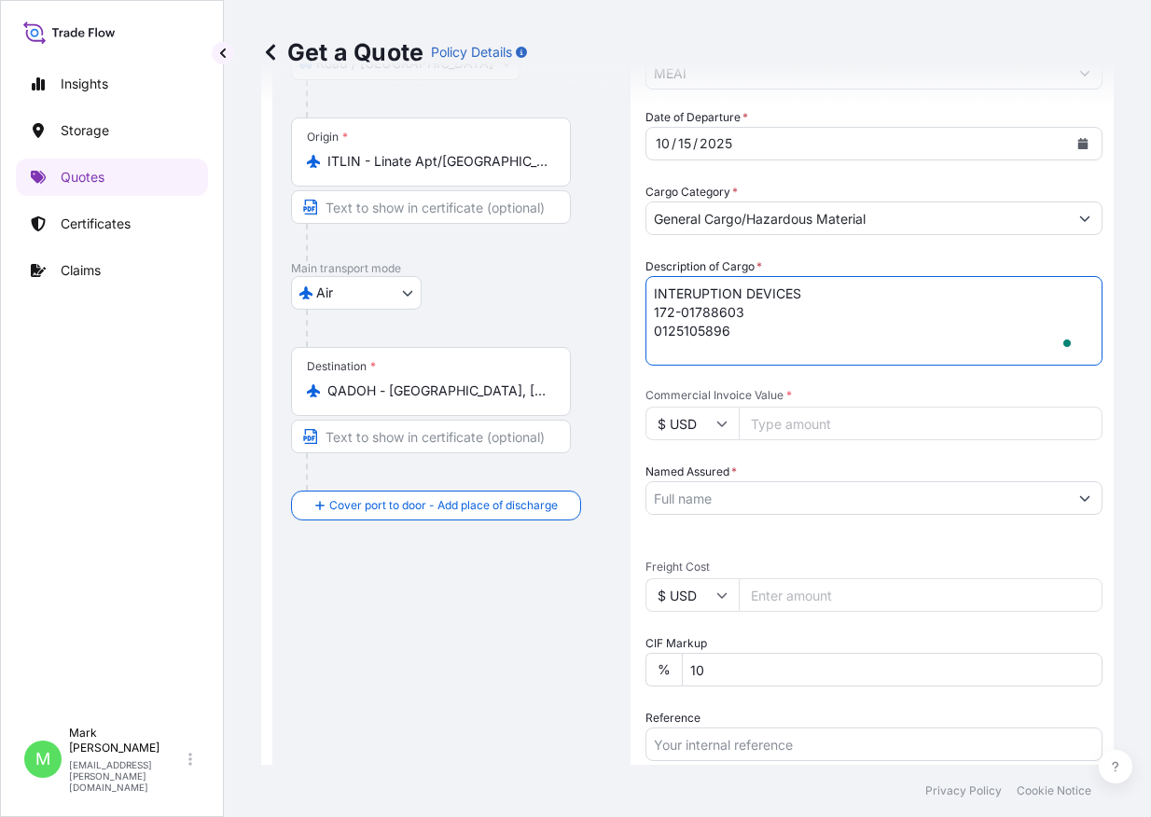
type textarea "INTERUPTION DEVICES 172-01788603 0125105896"
click at [787, 422] on input "Commercial Invoice Value *" at bounding box center [921, 424] width 364 height 34
type input "38580"
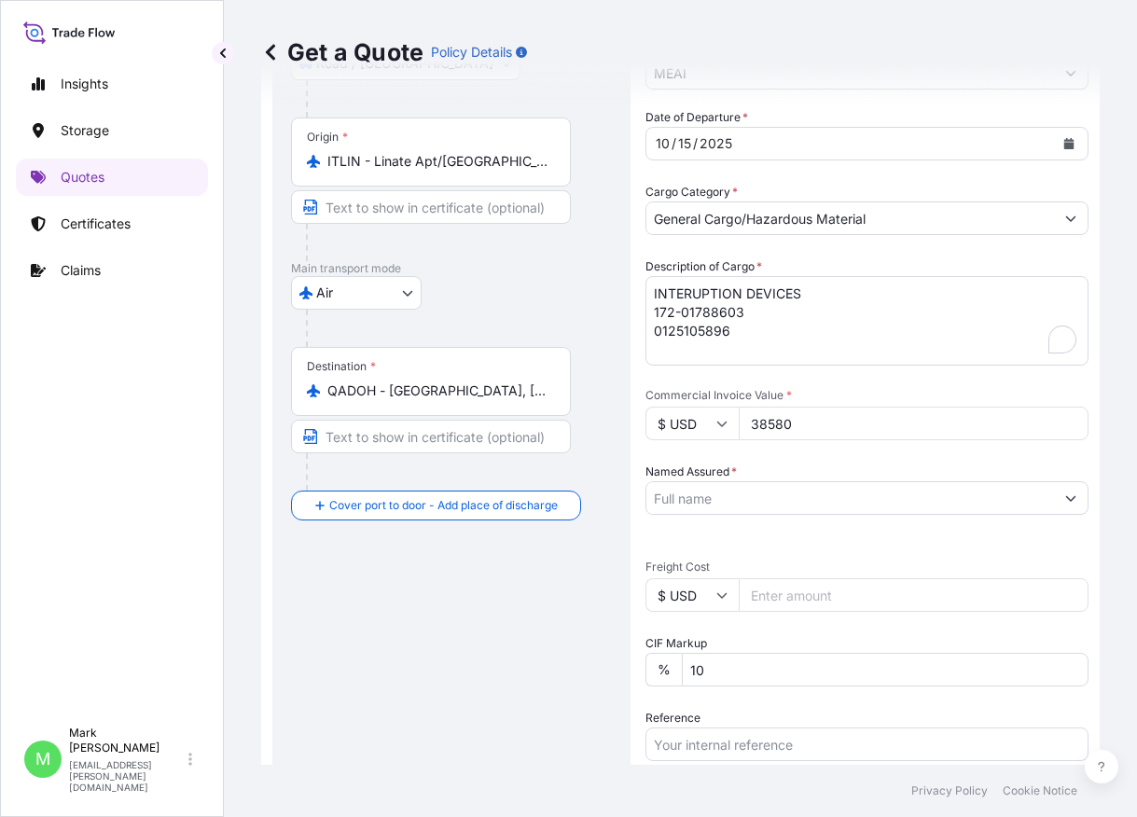
click at [740, 510] on input "Named Assured *" at bounding box center [850, 498] width 408 height 34
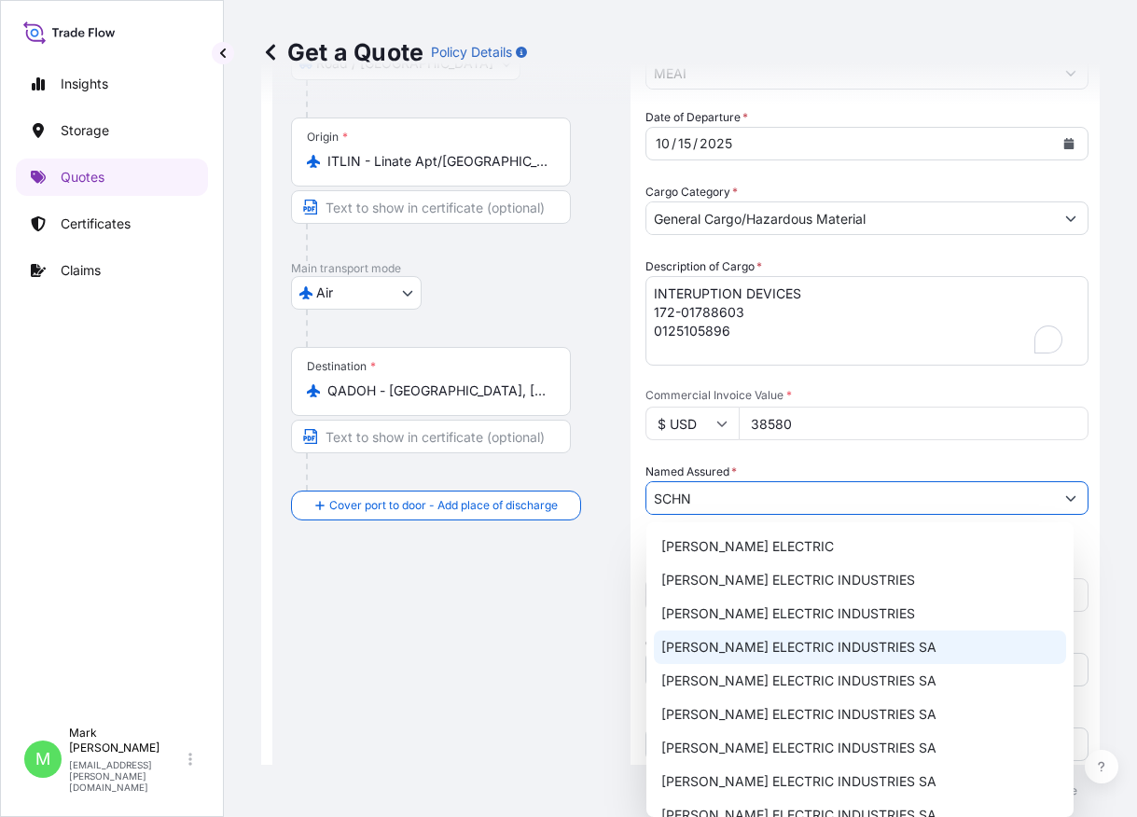
click at [795, 646] on span "[PERSON_NAME] ELECTRIC INDUSTRIES SA" at bounding box center [798, 647] width 275 height 19
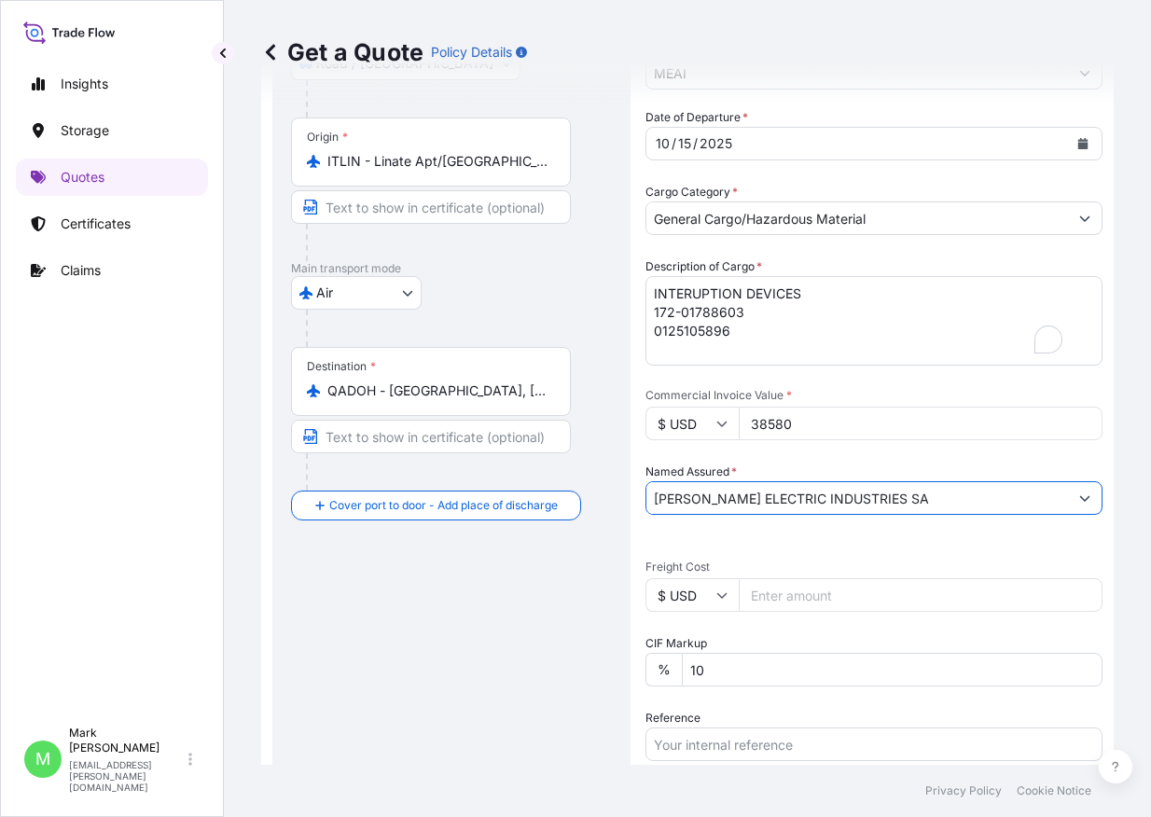
type input "[PERSON_NAME] ELECTRIC INDUSTRIES SA"
click at [485, 645] on div "Route Details Reset Route Details Place of loading 35026 Conselve, Province of …" at bounding box center [451, 480] width 321 height 1251
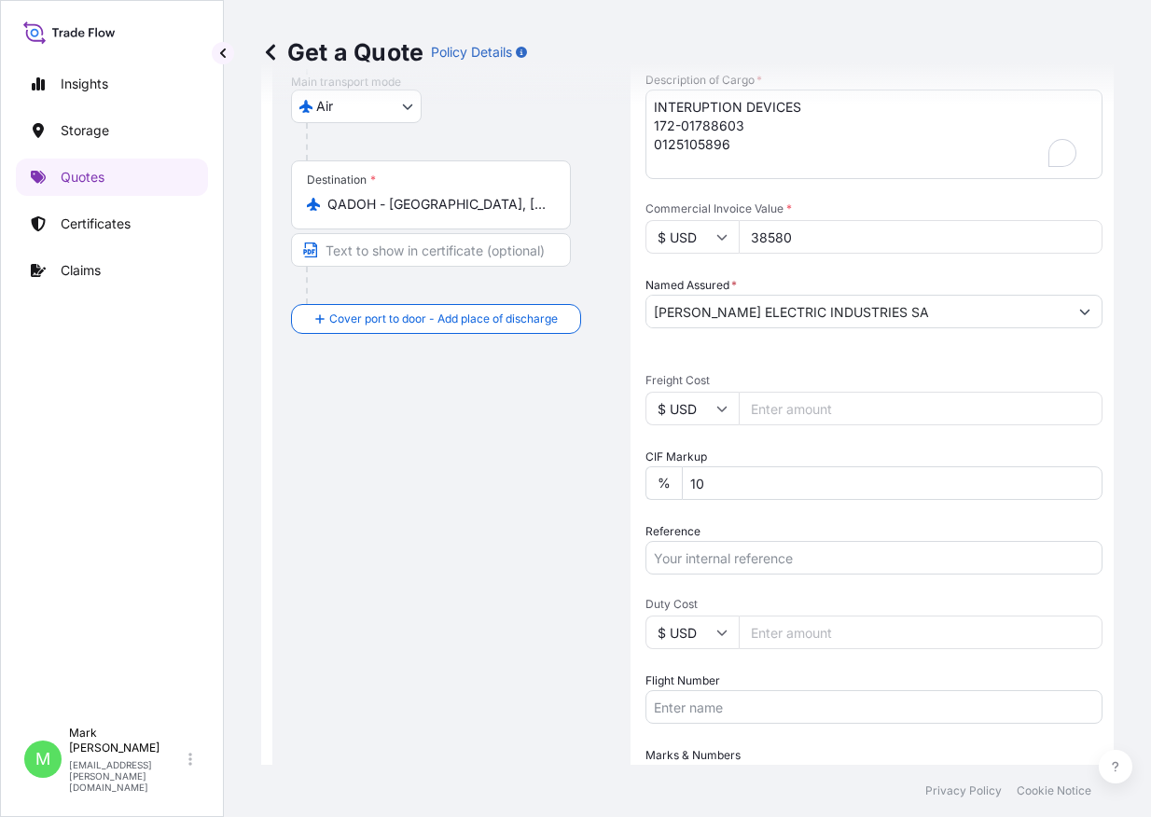
click at [838, 413] on input "Freight Cost" at bounding box center [921, 409] width 364 height 34
click at [159, 476] on div "Insights Storage Quotes Certificates Claims" at bounding box center [112, 382] width 192 height 669
click at [772, 415] on input "Freight Cost" at bounding box center [921, 409] width 364 height 34
type input "4274"
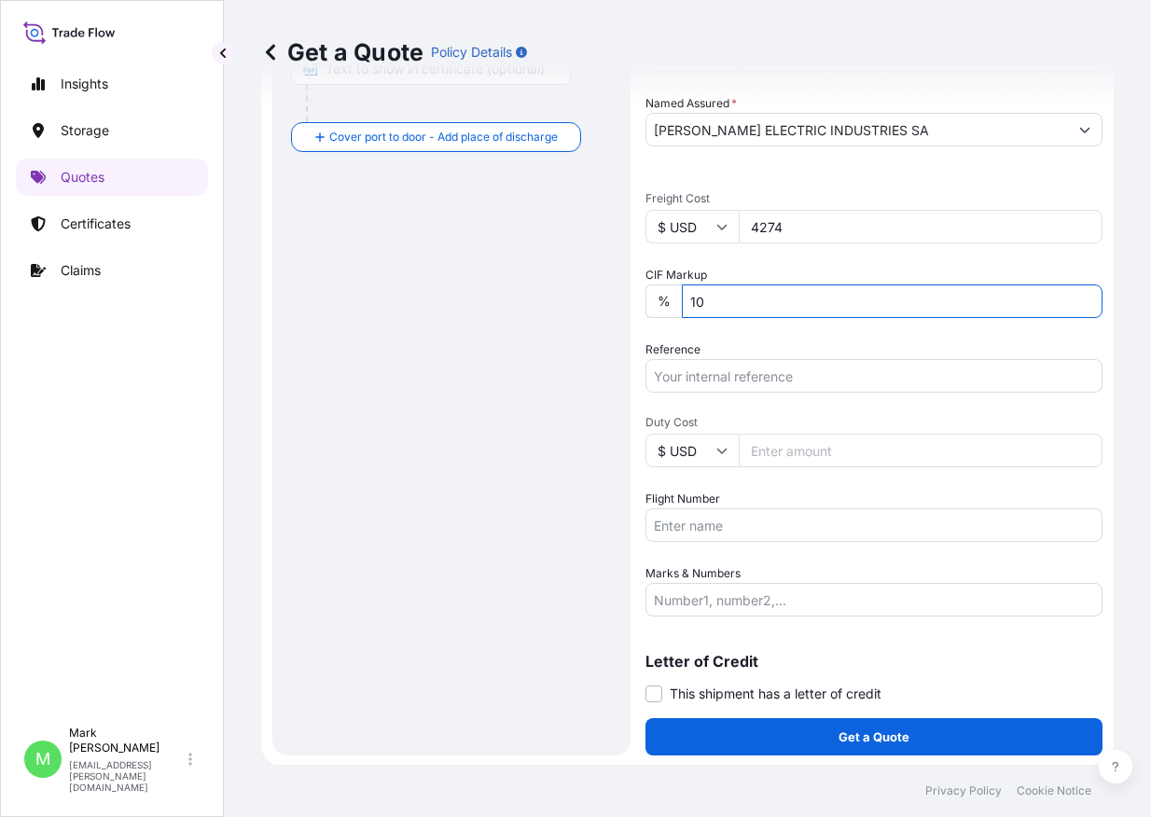
scroll to position [650, 0]
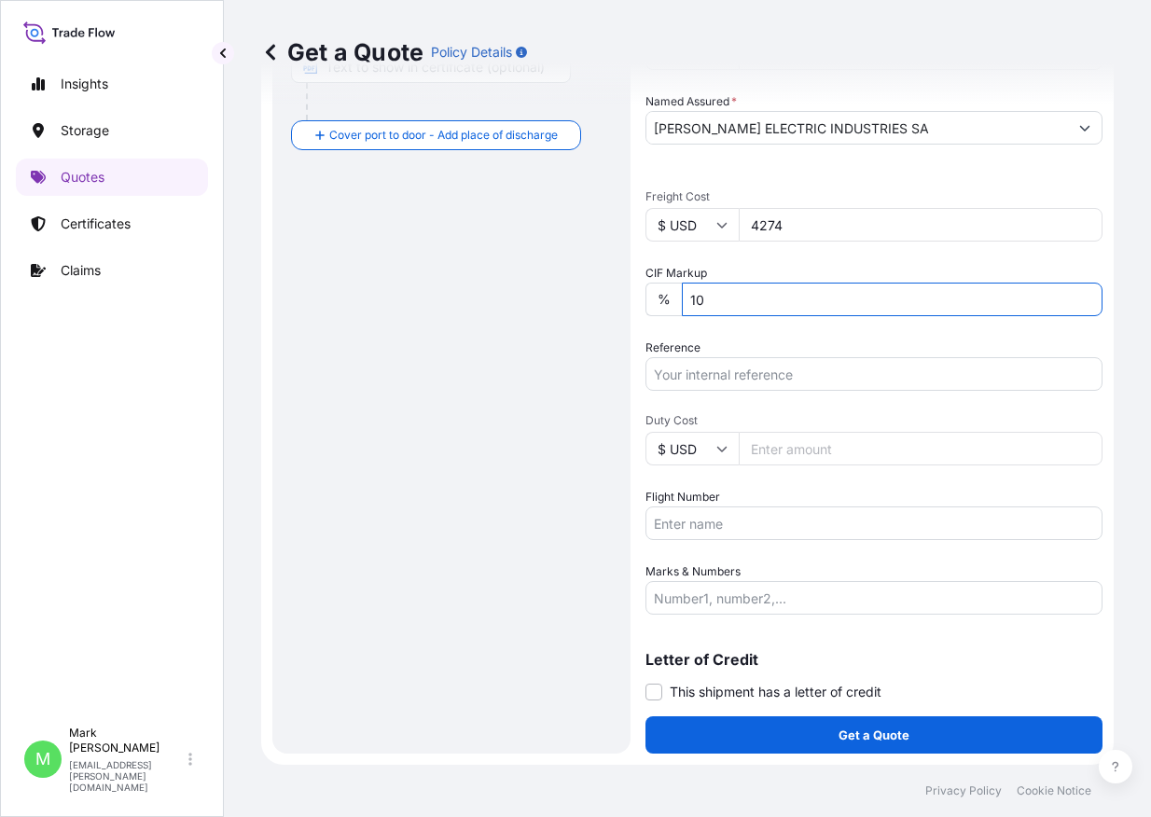
click at [796, 373] on input "Reference" at bounding box center [873, 374] width 457 height 34
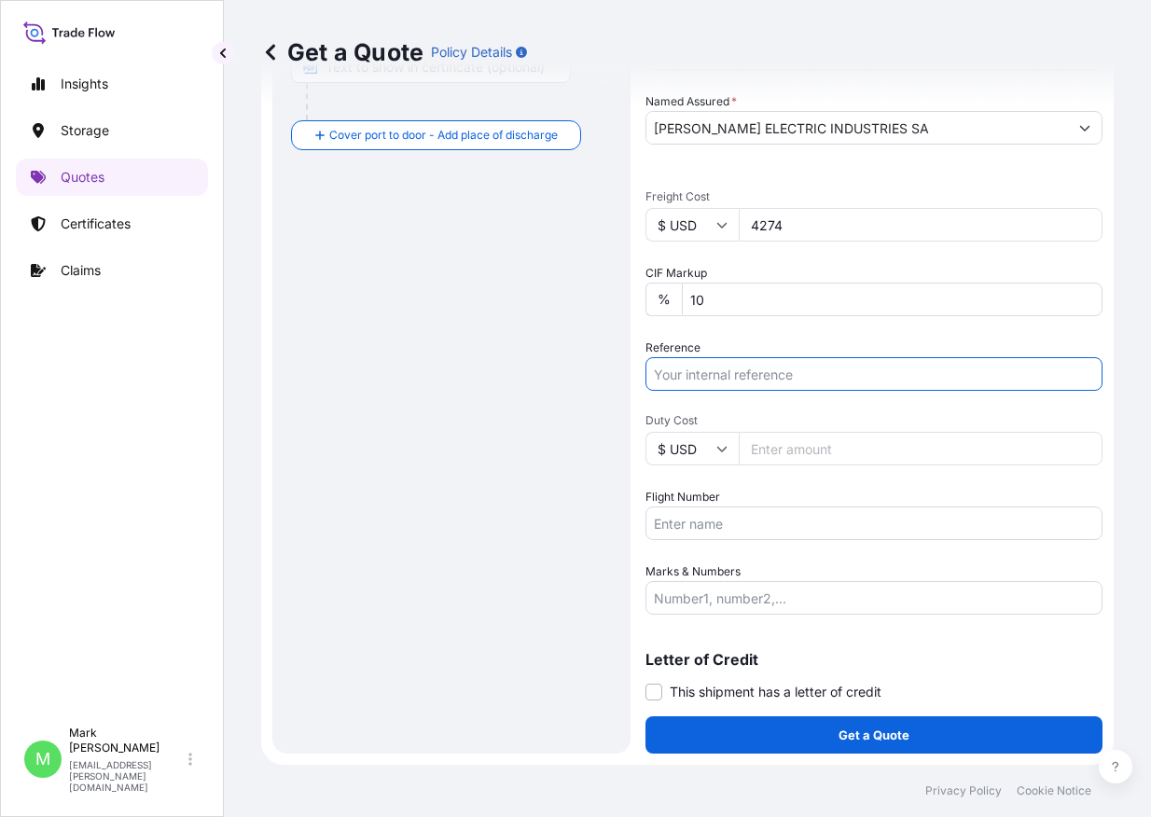
click at [751, 368] on input "Reference" at bounding box center [873, 374] width 457 height 34
paste input "PO# 5200232305-626282 & 5200232526-626223"
type input "PO# 5200232305-626282 & 5200232526-626223"
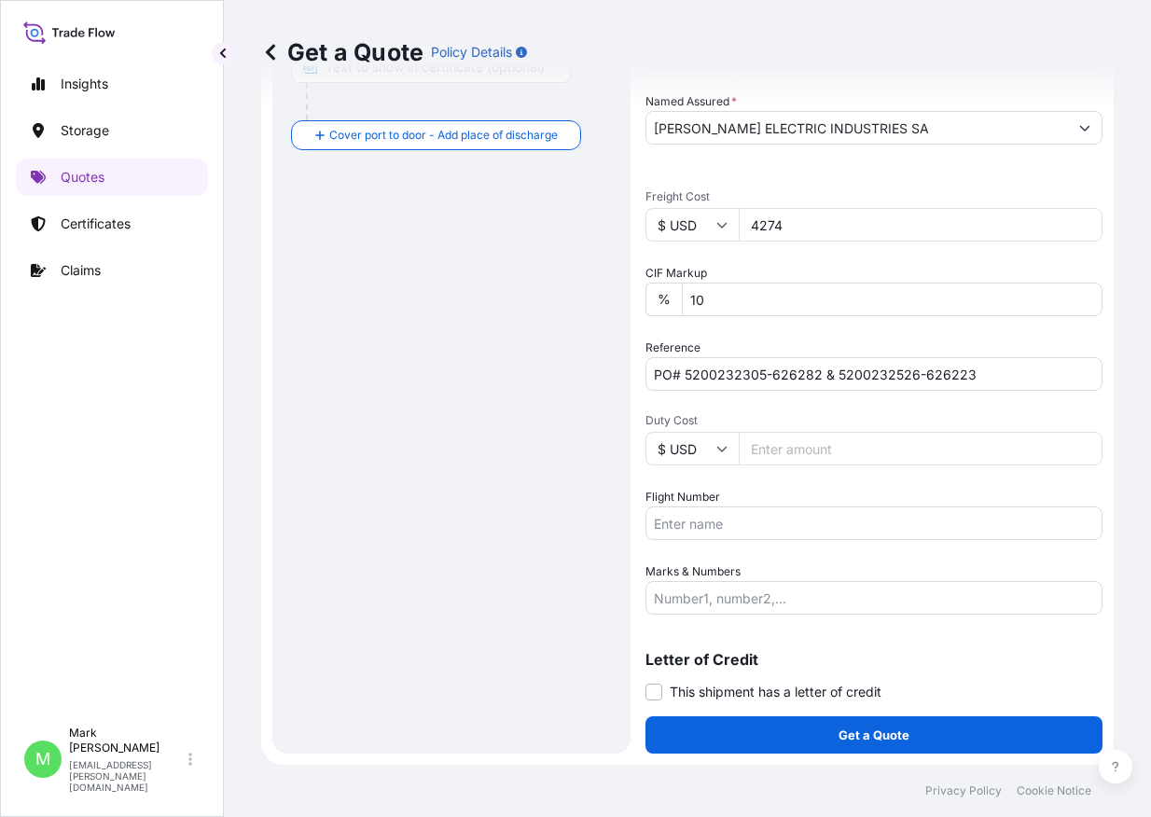
click at [712, 528] on input "Flight Number" at bounding box center [873, 523] width 457 height 34
type input "CV 7625"
click at [675, 594] on input "Marks & Numbers" at bounding box center [873, 598] width 457 height 34
paste input "PO# 5200232305-626282 & 5200232526-626223"
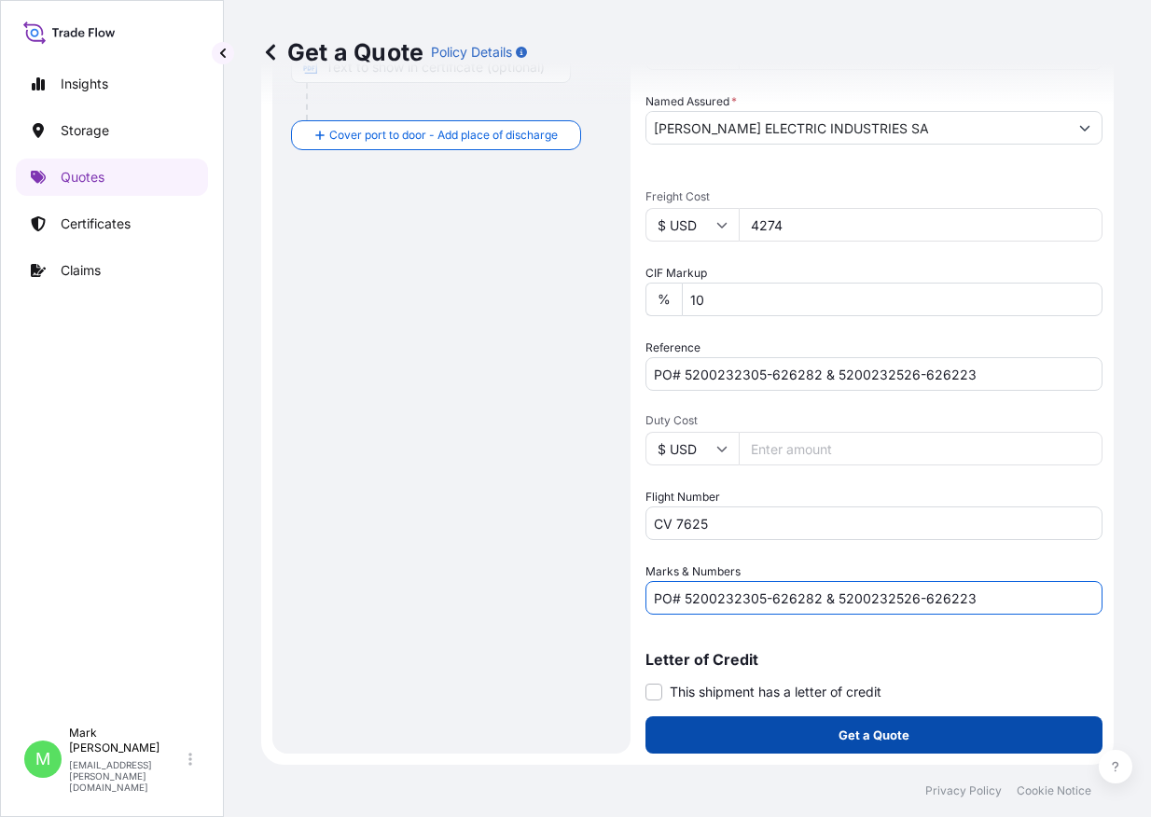
type input "PO# 5200232305-626282 & 5200232526-626223"
click at [761, 741] on button "Get a Quote" at bounding box center [873, 734] width 457 height 37
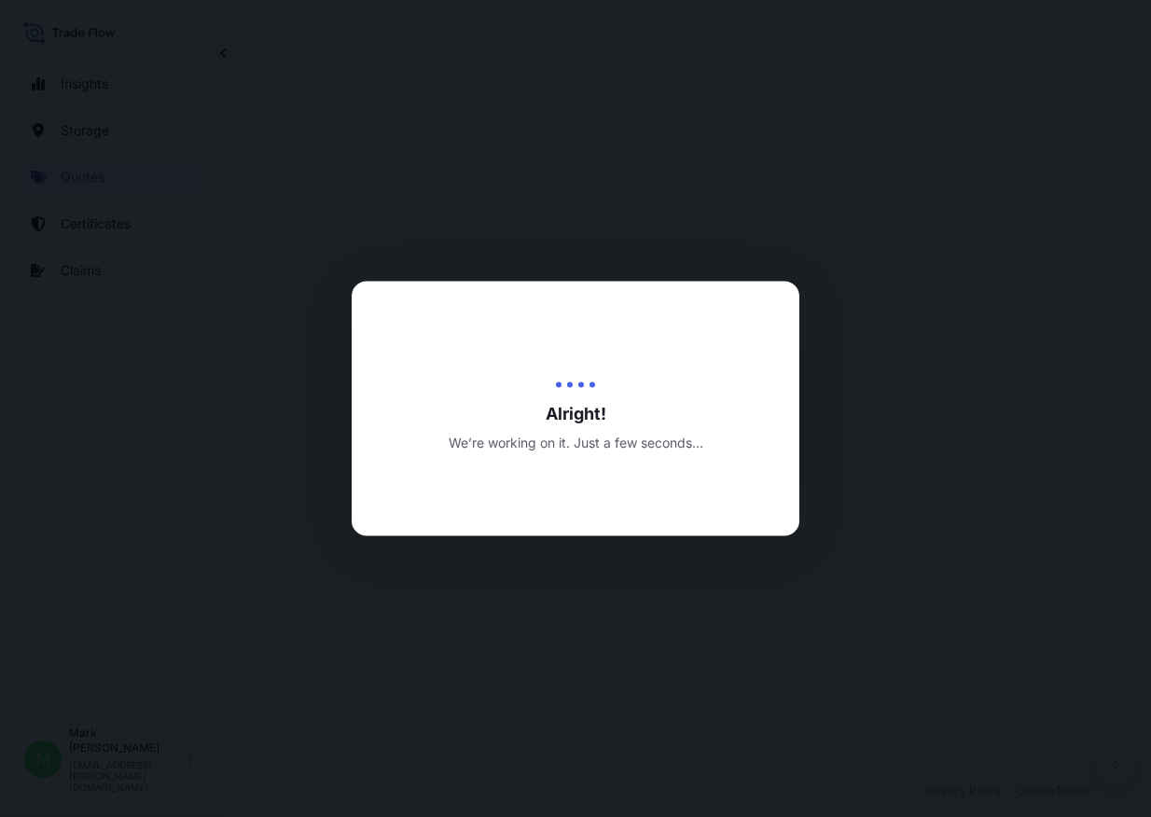
select select "Road / [GEOGRAPHIC_DATA]"
select select "Air"
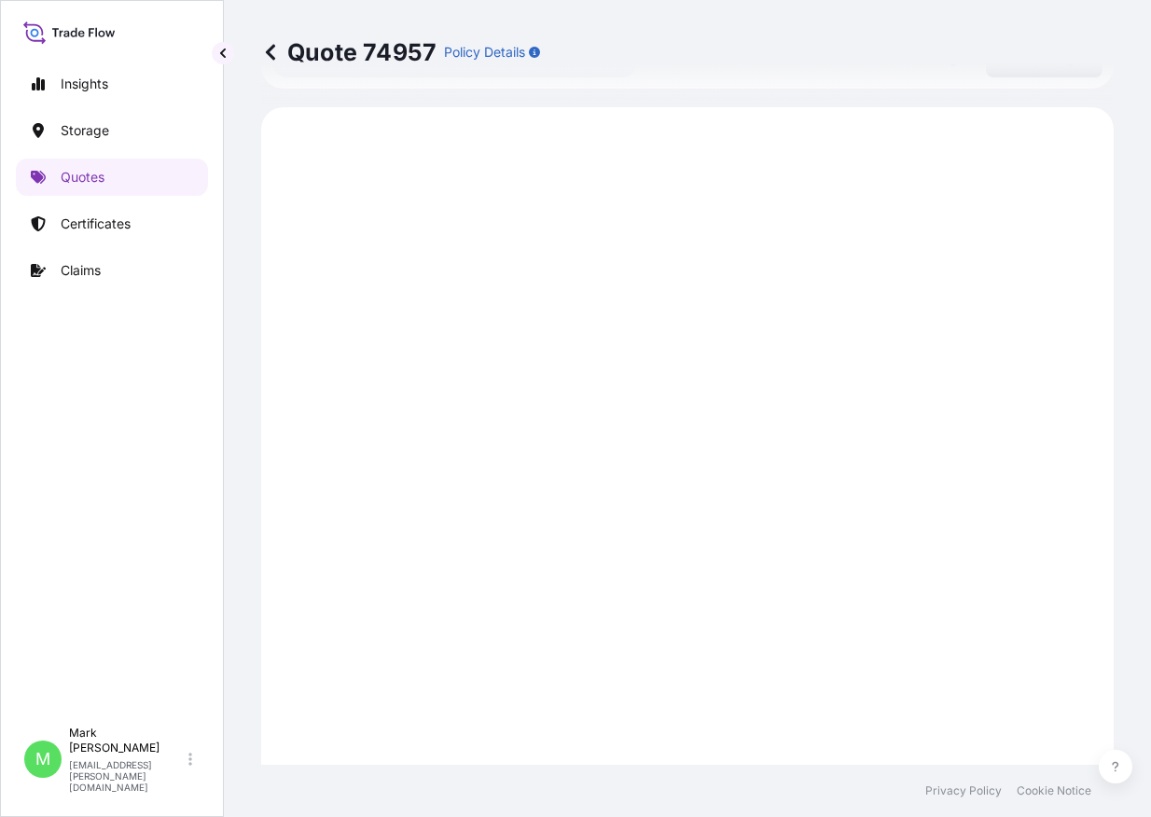
scroll to position [1340, 0]
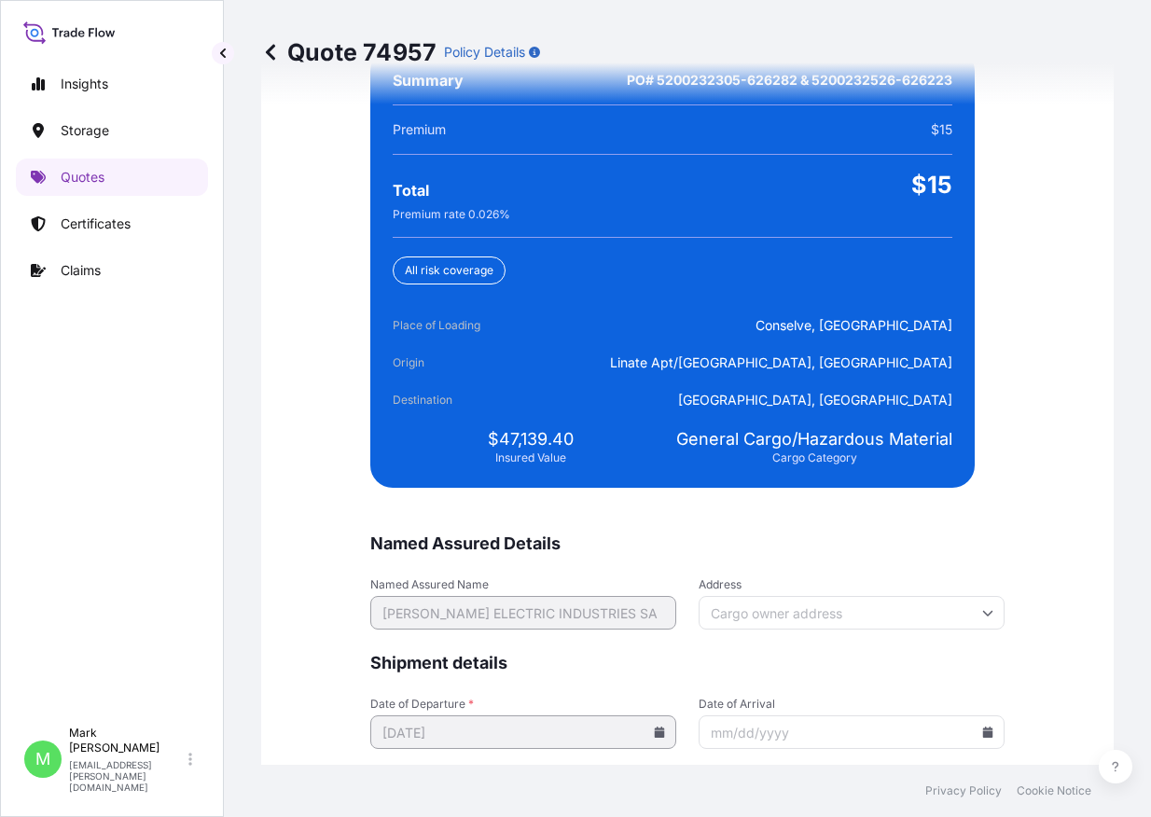
scroll to position [4482, 0]
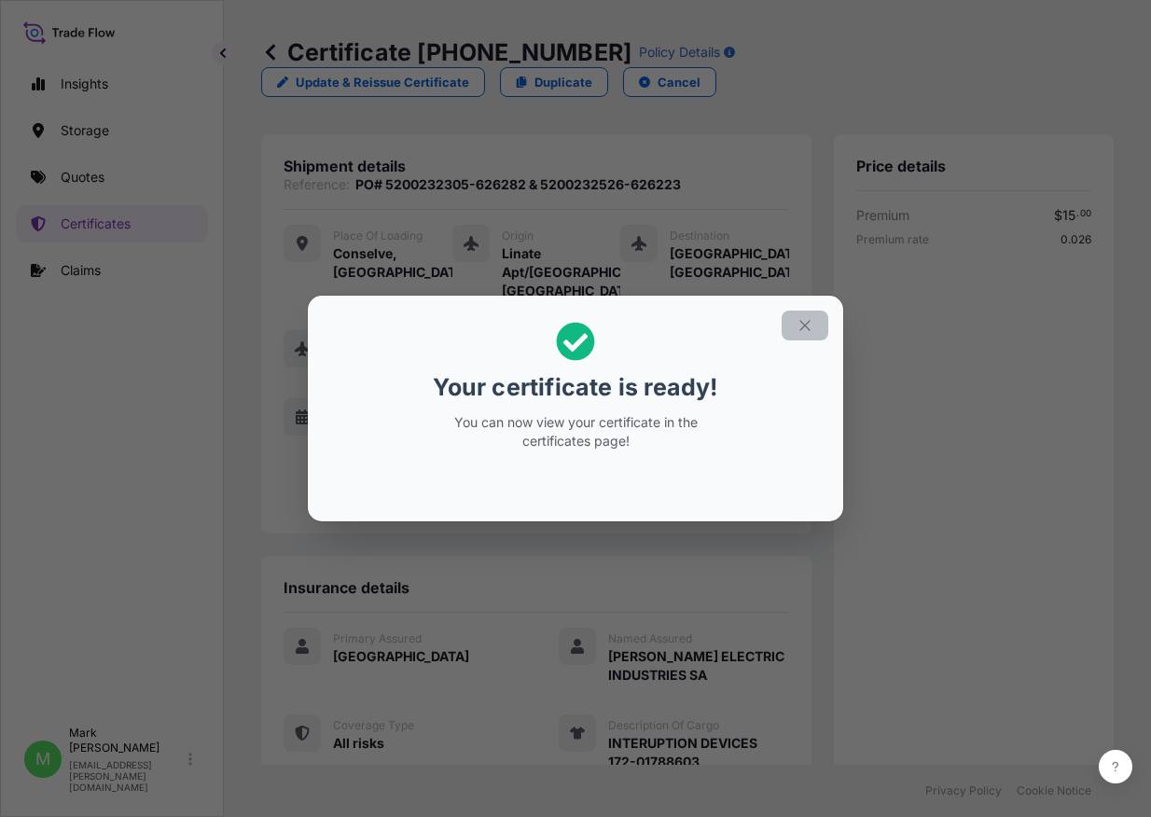
click at [804, 325] on icon "button" at bounding box center [804, 325] width 17 height 17
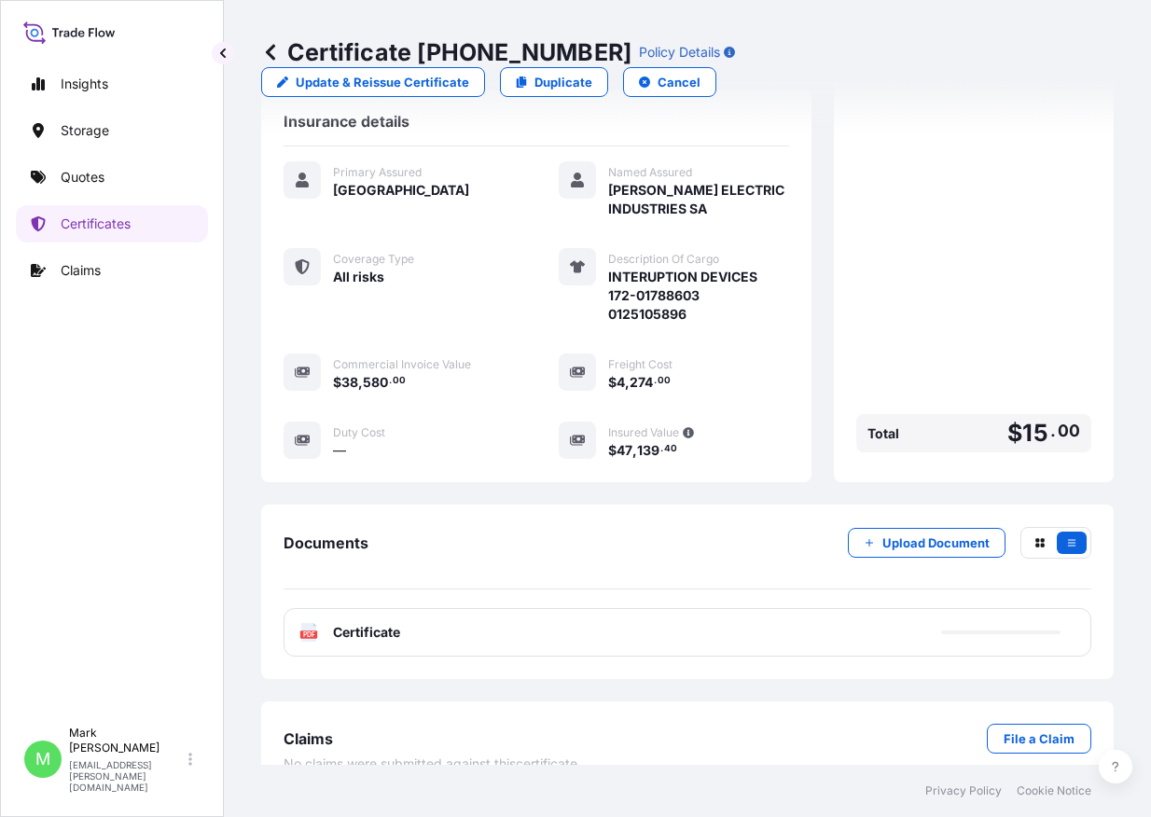
scroll to position [478, 0]
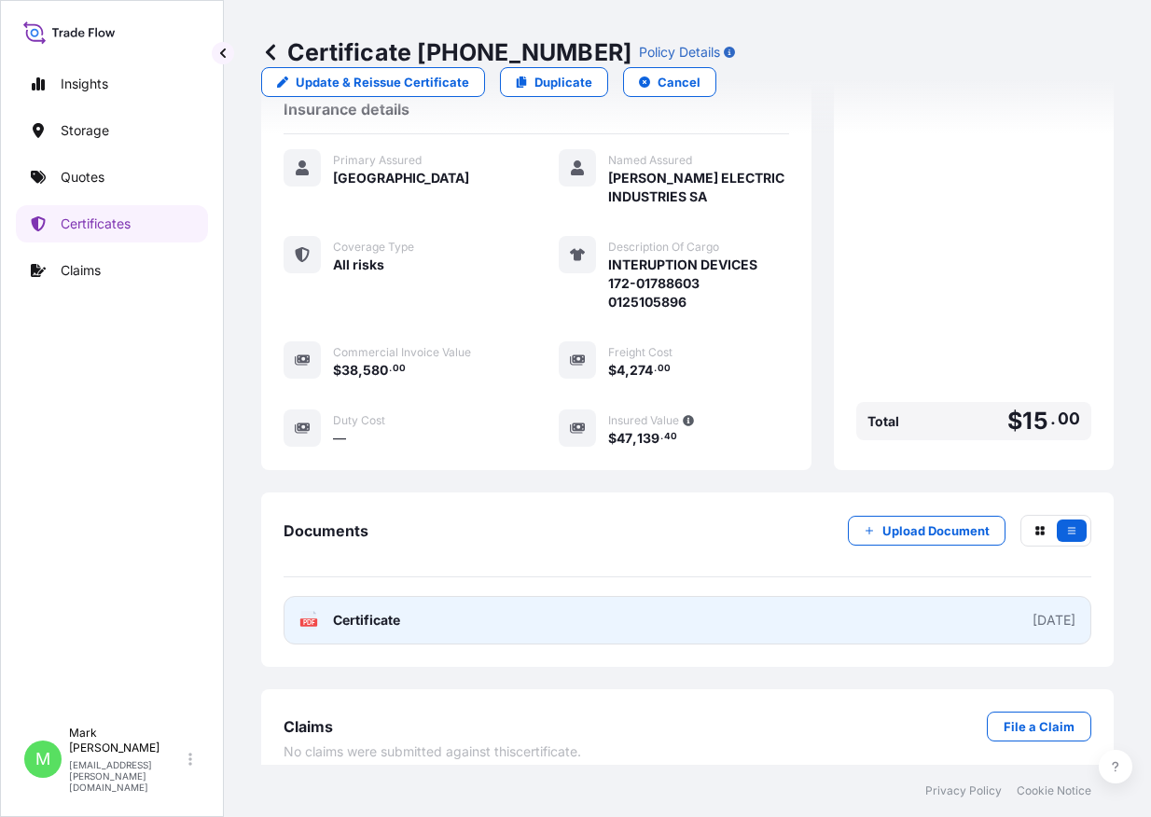
click at [709, 610] on link "PDF Certificate [DATE]" at bounding box center [688, 620] width 808 height 48
